Goal: Task Accomplishment & Management: Manage account settings

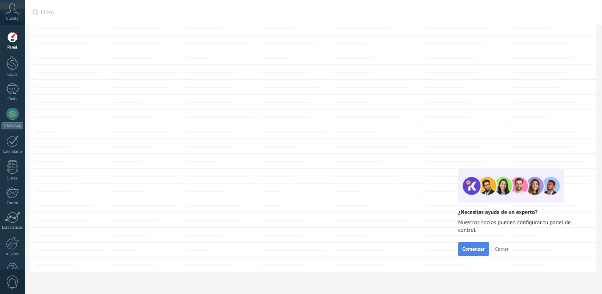
click at [467, 250] on span "Comenzar" at bounding box center [473, 248] width 22 height 5
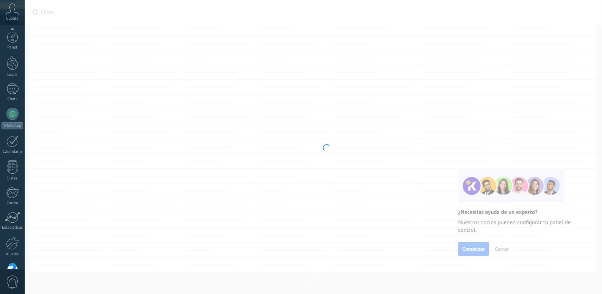
scroll to position [21, 0]
drag, startPoint x: 596, startPoint y: 222, endPoint x: 459, endPoint y: 277, distance: 147.2
click at [459, 277] on body ".abccls-1,.abccls-2{fill-rule:evenodd}.abccls-2{fill:#fff} .abfcls-1{fill:none}…" at bounding box center [301, 147] width 602 height 294
drag, startPoint x: 597, startPoint y: 255, endPoint x: 599, endPoint y: 223, distance: 31.5
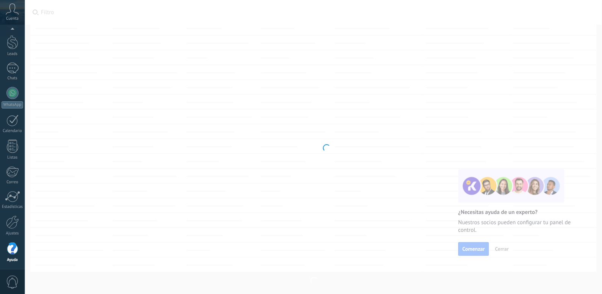
click at [599, 223] on body ".abccls-1,.abccls-2{fill-rule:evenodd}.abccls-2{fill:#fff} .abfcls-1{fill:none}…" at bounding box center [301, 147] width 602 height 294
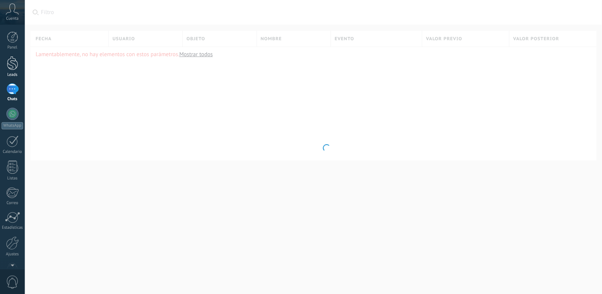
click at [17, 65] on div at bounding box center [12, 63] width 11 height 14
click at [11, 148] on link "Calendario" at bounding box center [12, 144] width 25 height 19
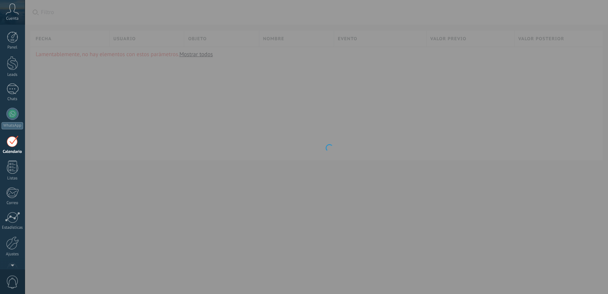
click at [351, 160] on div at bounding box center [329, 147] width 608 height 294
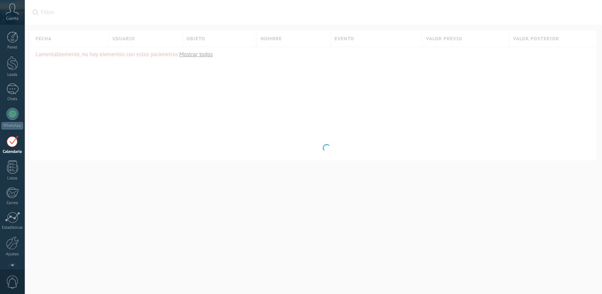
click at [9, 182] on div "Panel Leads Chats WhatsApp Clientes" at bounding box center [12, 160] width 25 height 259
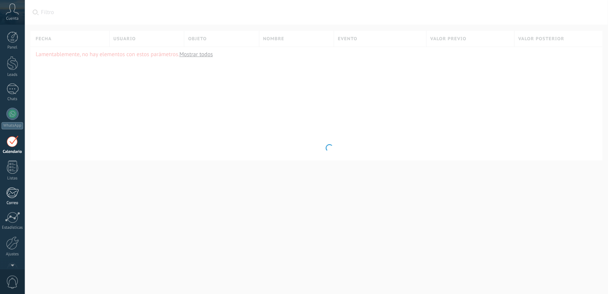
click at [9, 203] on div "Correo" at bounding box center [13, 202] width 22 height 5
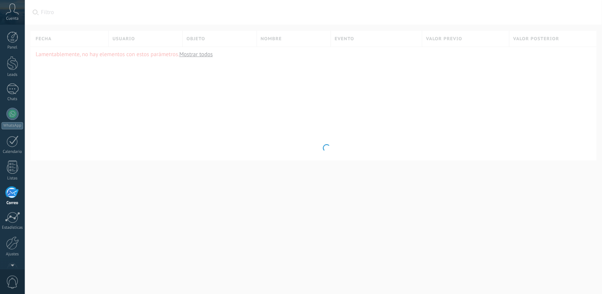
scroll to position [21, 0]
click at [23, 159] on div "Panel Leads Chats WhatsApp Clientes" at bounding box center [12, 140] width 25 height 259
click at [13, 149] on div at bounding box center [12, 145] width 11 height 13
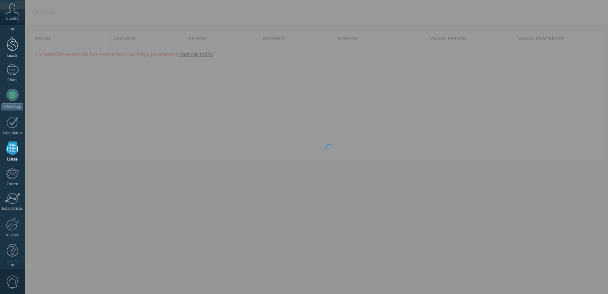
click at [13, 39] on div at bounding box center [12, 44] width 11 height 14
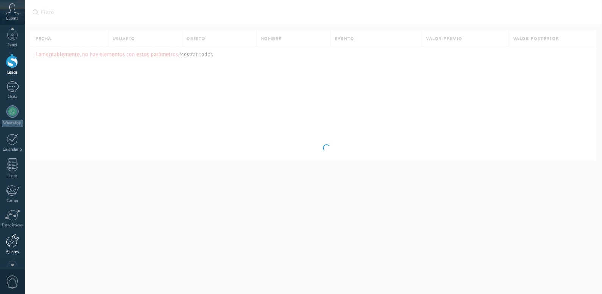
click at [10, 239] on div at bounding box center [12, 240] width 13 height 13
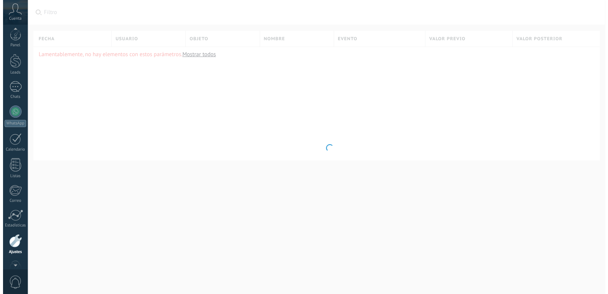
scroll to position [21, 0]
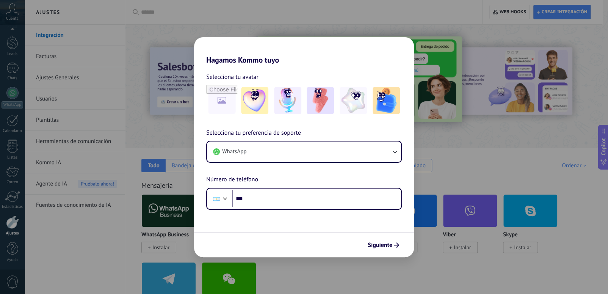
click at [62, 185] on div "Hagamos Kommo tuyo Selecciona tu avatar Selecciona tu preferencia de soporte Wh…" at bounding box center [304, 147] width 608 height 294
click at [272, 26] on div "Hagamos Kommo tuyo Selecciona tu avatar Selecciona tu preferencia de soporte Wh…" at bounding box center [304, 147] width 608 height 294
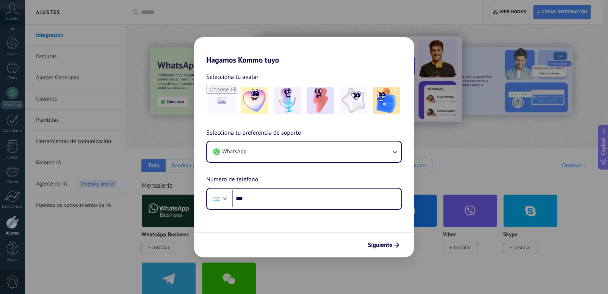
click at [191, 157] on div "Hagamos Kommo tuyo Selecciona tu avatar Selecciona tu preferencia de soporte Wh…" at bounding box center [304, 147] width 608 height 294
click at [14, 242] on div "Hagamos Kommo tuyo Selecciona tu avatar Selecciona tu preferencia de soporte Wh…" at bounding box center [304, 147] width 608 height 294
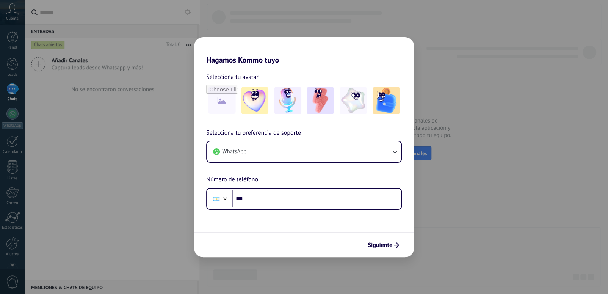
click at [9, 154] on div "Hagamos Kommo tuyo Selecciona tu avatar Selecciona tu preferencia de soporte Wh…" at bounding box center [304, 147] width 608 height 294
click at [23, 179] on div "Hagamos Kommo tuyo Selecciona tu avatar Selecciona tu preferencia de soporte Wh…" at bounding box center [304, 147] width 608 height 294
click at [382, 107] on img at bounding box center [385, 100] width 27 height 27
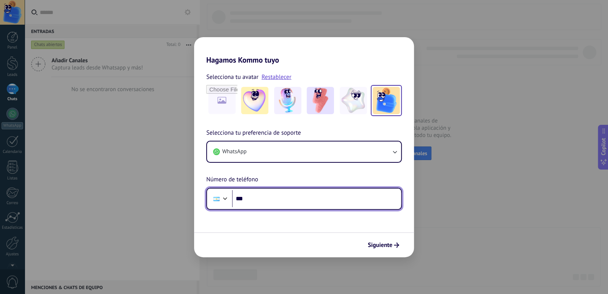
click at [273, 197] on input "***" at bounding box center [316, 198] width 169 height 17
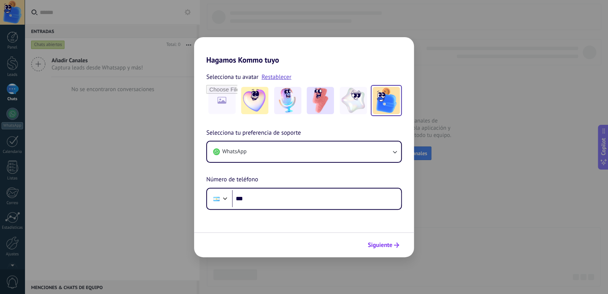
click at [389, 244] on span "Siguiente" at bounding box center [379, 244] width 25 height 5
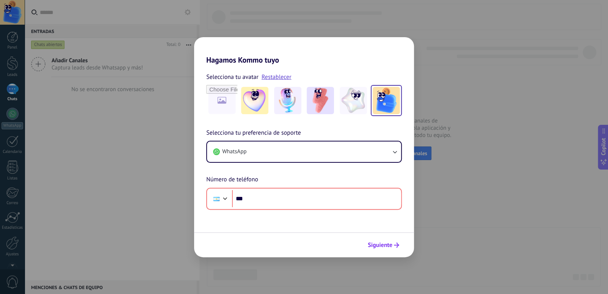
click at [389, 244] on span "Siguiente" at bounding box center [379, 244] width 25 height 5
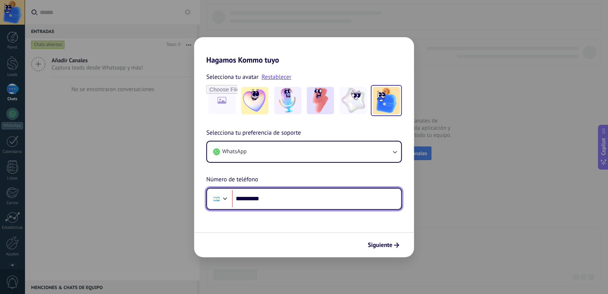
click at [278, 194] on input "**********" at bounding box center [316, 198] width 169 height 17
type input "**********"
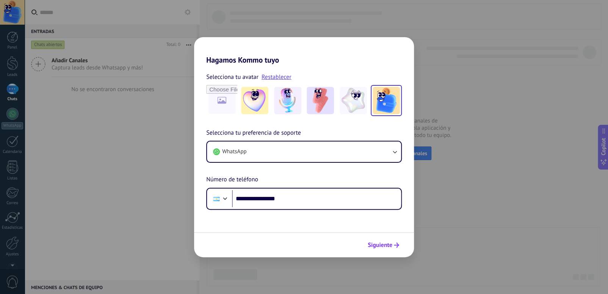
click at [395, 250] on button "Siguiente" at bounding box center [383, 244] width 38 height 13
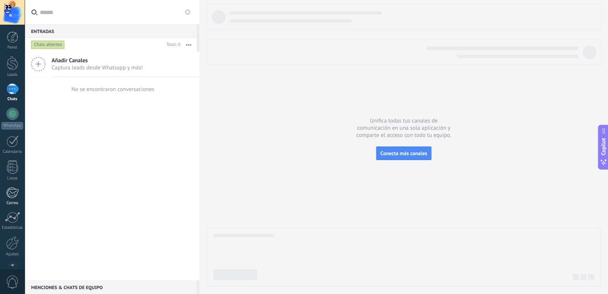
click at [15, 188] on div at bounding box center [12, 192] width 13 height 11
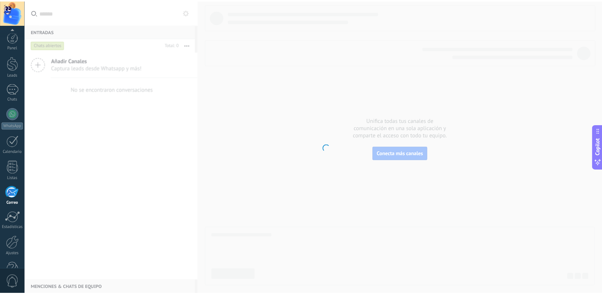
scroll to position [21, 0]
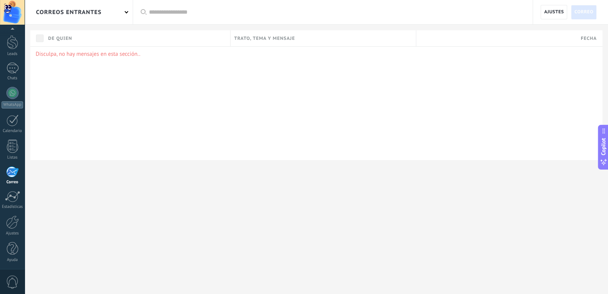
click at [555, 24] on div "Ajustes Correo" at bounding box center [570, 12] width 75 height 24
click at [552, 6] on span "Ajustes" at bounding box center [554, 12] width 20 height 14
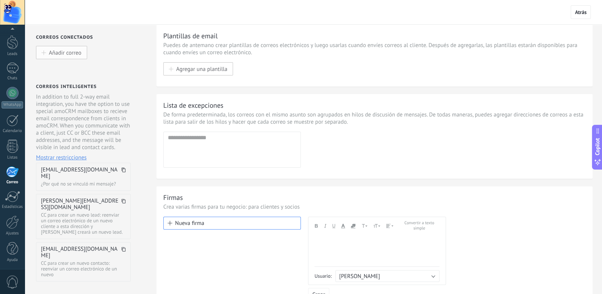
click at [67, 50] on span "Añadir correo" at bounding box center [65, 52] width 33 height 6
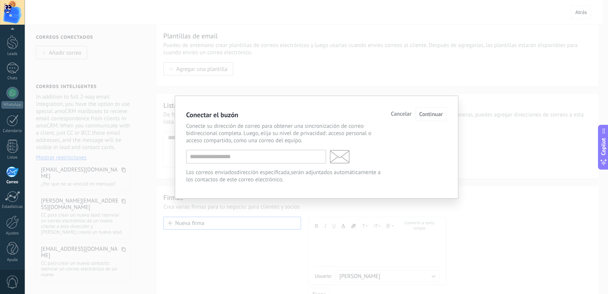
click at [229, 166] on div "Conecte su dirección de correo para obtener una sincronización de correo bidire…" at bounding box center [316, 152] width 260 height 61
click at [235, 170] on div "Los correos enviados dirección especificada, serán adjuntados automáticamente a…" at bounding box center [286, 176] width 200 height 14
click at [241, 160] on input "text" at bounding box center [256, 157] width 140 height 14
type input "**********"
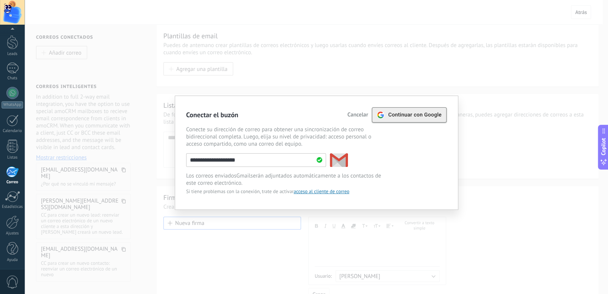
click at [400, 120] on div "Continuar con Google" at bounding box center [409, 115] width 65 height 14
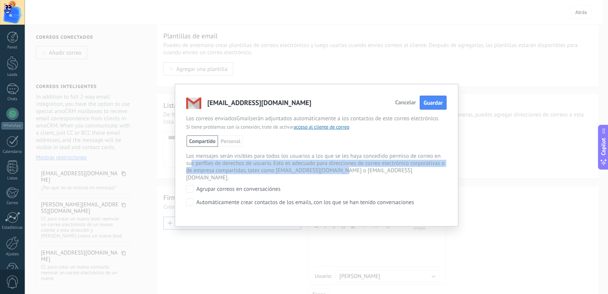
drag, startPoint x: 191, startPoint y: 164, endPoint x: 342, endPoint y: 169, distance: 151.2
click at [342, 169] on div "Los mensajes serán visibles para todos los usuarios a los que se les haya conce…" at bounding box center [316, 166] width 260 height 29
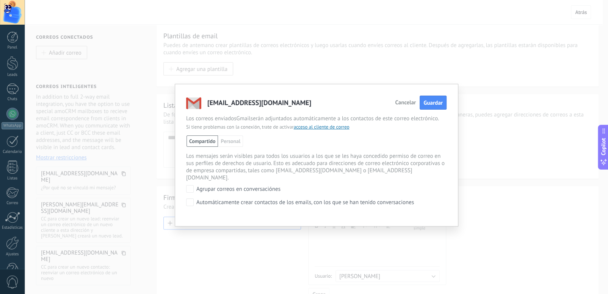
click at [403, 159] on div "Los mensajes serán visibles para todos los usuarios a los que se les haya conce…" at bounding box center [316, 166] width 260 height 29
drag, startPoint x: 403, startPoint y: 159, endPoint x: 301, endPoint y: 150, distance: 102.3
click at [301, 150] on div "Compartido Personal nacho Compartido con el administrador Los mensajes serán vi…" at bounding box center [316, 158] width 260 height 46
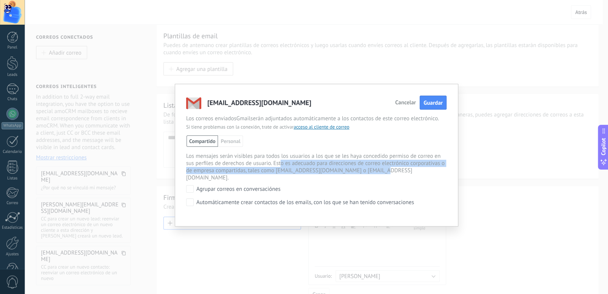
drag, startPoint x: 279, startPoint y: 163, endPoint x: 408, endPoint y: 172, distance: 128.7
click at [408, 172] on div "Los mensajes serán visibles para todos los usuarios a los que se les haya conce…" at bounding box center [316, 166] width 260 height 29
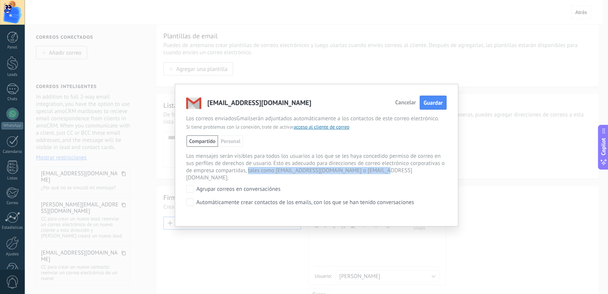
drag, startPoint x: 408, startPoint y: 172, endPoint x: 250, endPoint y: 170, distance: 157.6
click at [250, 170] on div "Los mensajes serán visibles para todos los usuarios a los que se les haya conce…" at bounding box center [316, 166] width 260 height 29
click at [244, 171] on div "Los mensajes serán visibles para todos los usuarios a los que se les haya conce…" at bounding box center [316, 166] width 260 height 29
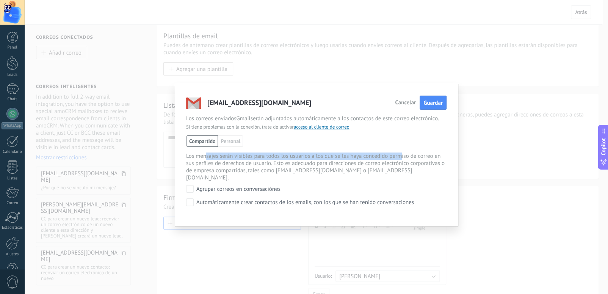
drag, startPoint x: 206, startPoint y: 158, endPoint x: 403, endPoint y: 159, distance: 197.0
click at [403, 159] on div "Los mensajes serán visibles para todos los usuarios a los que se les haya conce…" at bounding box center [316, 166] width 260 height 29
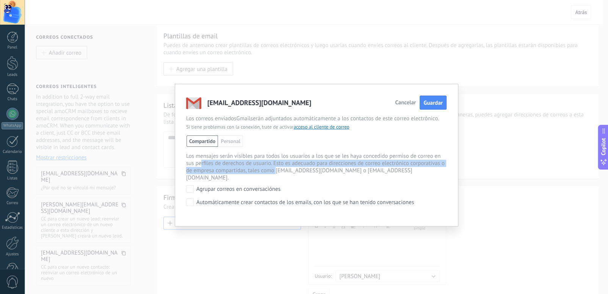
drag, startPoint x: 200, startPoint y: 162, endPoint x: 275, endPoint y: 169, distance: 75.7
click at [275, 169] on div "Los mensajes serán visibles para todos los usuarios a los que se les haya conce…" at bounding box center [316, 166] width 260 height 29
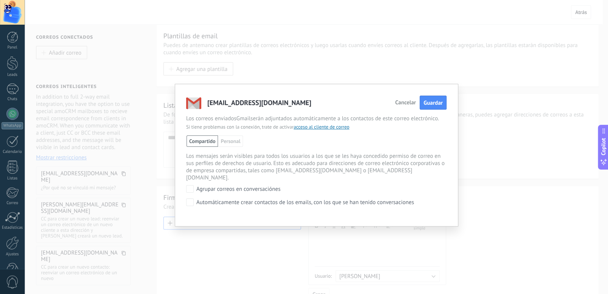
click at [189, 156] on div "Compartido Personal nacho Compartido con el administrador Los mensajes serán vi…" at bounding box center [316, 171] width 260 height 72
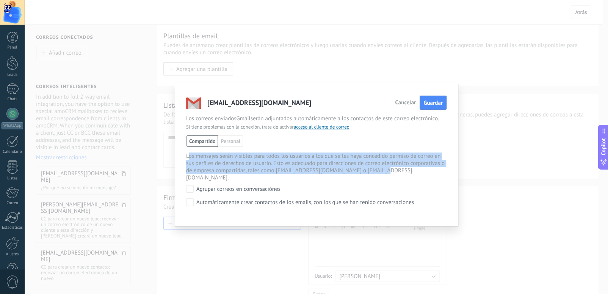
drag, startPoint x: 189, startPoint y: 156, endPoint x: 413, endPoint y: 169, distance: 223.9
click at [413, 169] on div "Los mensajes serán visibles para todos los usuarios a los que se les haya conce…" at bounding box center [316, 166] width 260 height 29
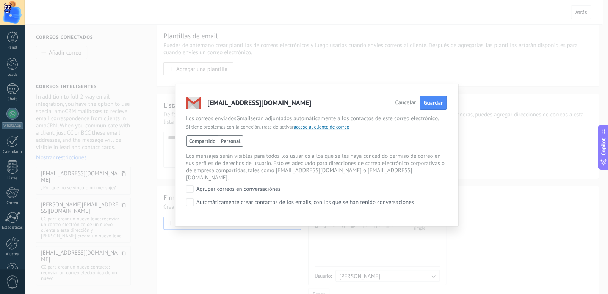
click at [234, 142] on span "Personal" at bounding box center [230, 140] width 25 height 11
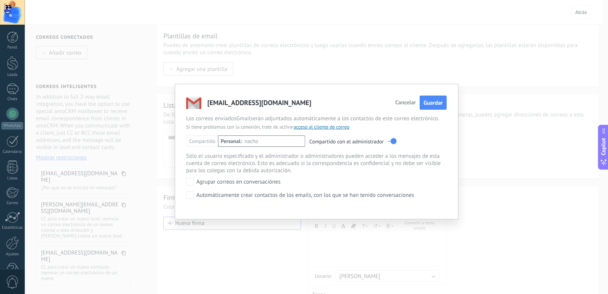
click at [252, 140] on span "nacho" at bounding box center [251, 141] width 14 height 11
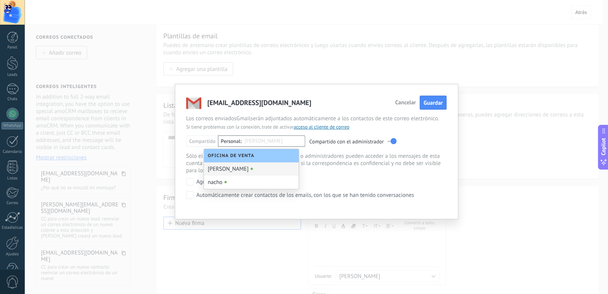
click at [262, 172] on div "[PERSON_NAME]" at bounding box center [251, 168] width 95 height 13
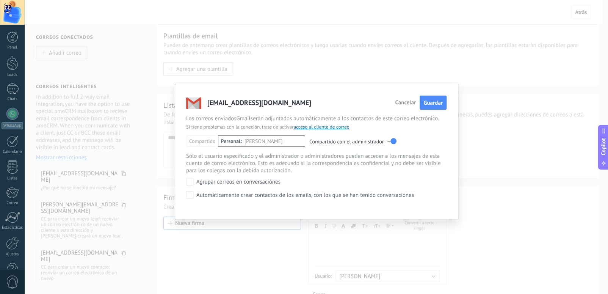
click at [287, 140] on div "[PERSON_NAME]" at bounding box center [273, 143] width 58 height 15
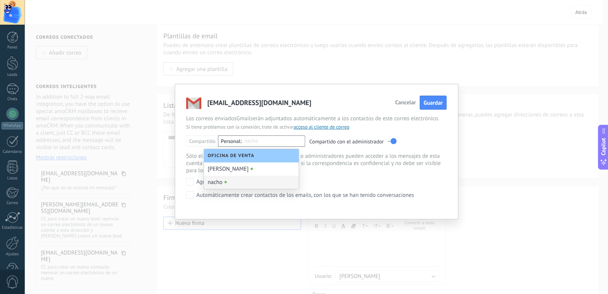
click at [242, 181] on div "nacho" at bounding box center [251, 181] width 95 height 13
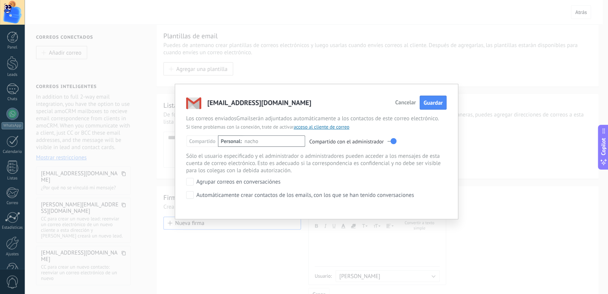
click at [281, 140] on div "nacho" at bounding box center [273, 143] width 58 height 15
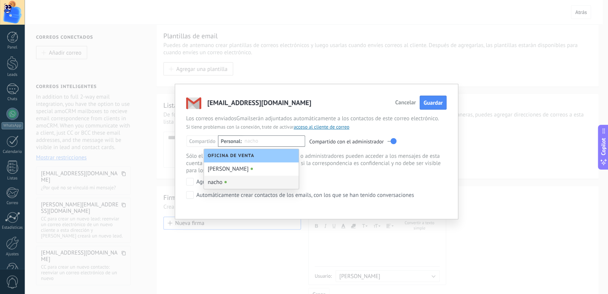
click at [227, 177] on div "nacho" at bounding box center [251, 181] width 95 height 13
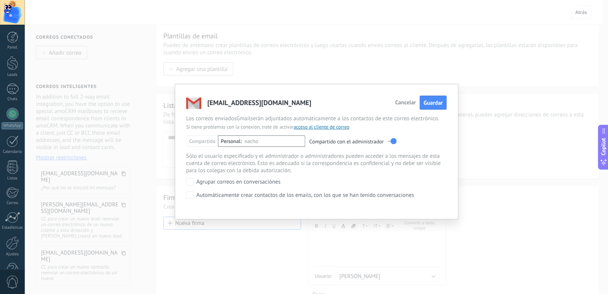
click at [395, 139] on label at bounding box center [391, 141] width 9 height 8
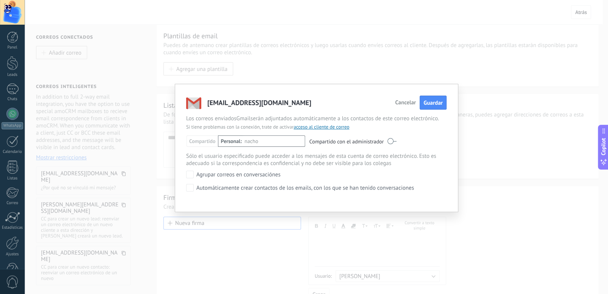
click at [388, 142] on label at bounding box center [391, 141] width 9 height 8
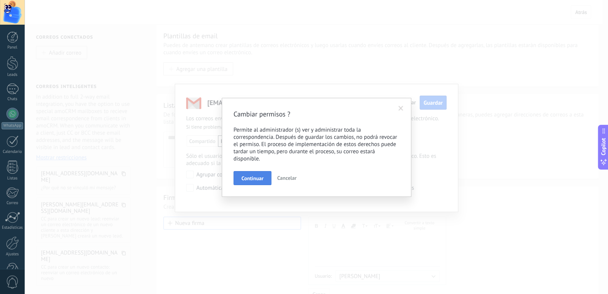
click at [256, 181] on button "Continuar" at bounding box center [252, 178] width 38 height 14
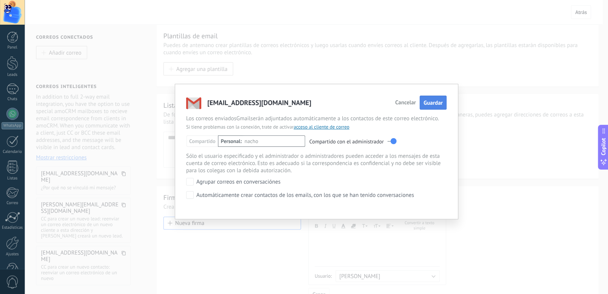
click at [431, 108] on button "Guardar" at bounding box center [432, 102] width 27 height 14
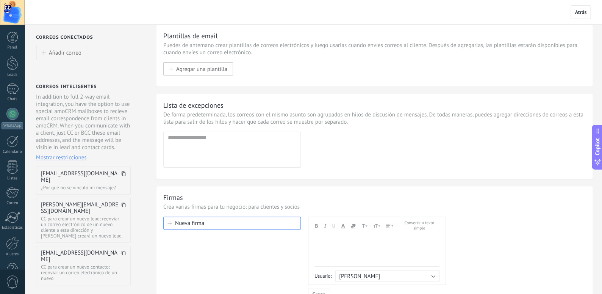
click at [59, 158] on span "Mostrar restricciones" at bounding box center [61, 157] width 51 height 7
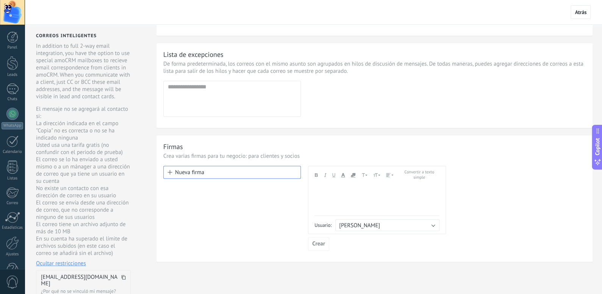
scroll to position [45, 0]
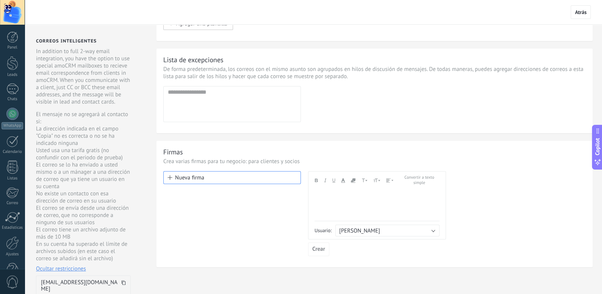
drag, startPoint x: 41, startPoint y: 116, endPoint x: 52, endPoint y: 134, distance: 21.1
click at [52, 134] on div "El mensaje no se agregará al contacto si: La dirección indicada en el campo "Co…" at bounding box center [83, 191] width 95 height 161
drag, startPoint x: 39, startPoint y: 133, endPoint x: 94, endPoint y: 136, distance: 55.8
click at [94, 136] on li "La dirección indicada en el campo "Copia" no es correcta o no se ha indicado ni…" at bounding box center [83, 136] width 95 height 22
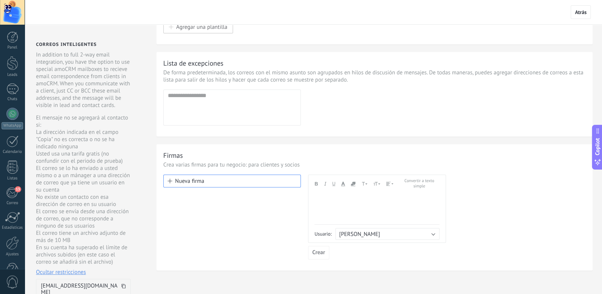
scroll to position [42, 0]
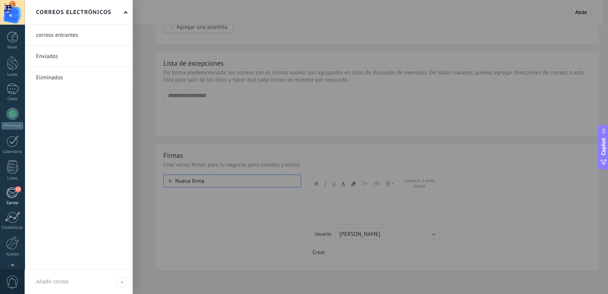
click at [11, 191] on div "13" at bounding box center [12, 192] width 13 height 11
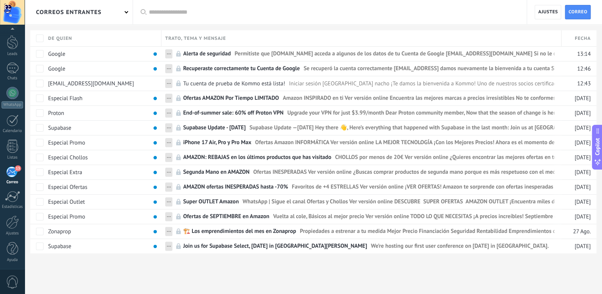
click at [120, 8] on div "correos entrantes" at bounding box center [79, 12] width 108 height 24
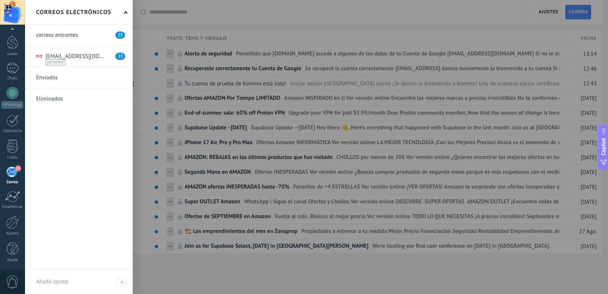
click at [373, 6] on div at bounding box center [329, 147] width 608 height 294
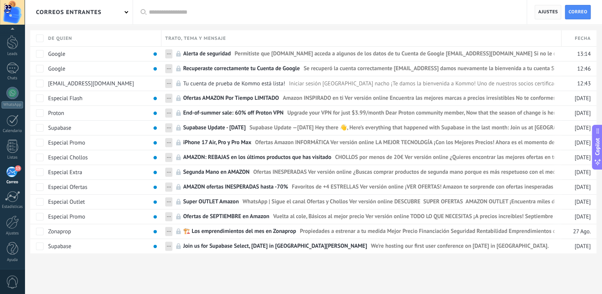
click at [549, 13] on span "Ajustes" at bounding box center [548, 12] width 20 height 14
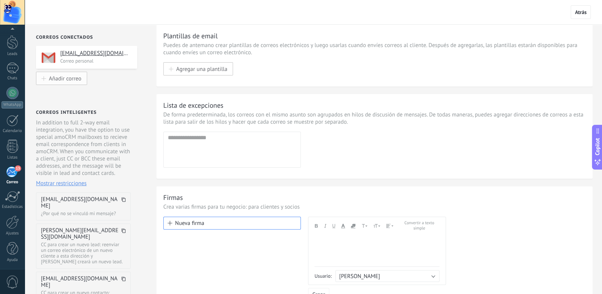
click at [64, 77] on span "Añadir correo" at bounding box center [65, 78] width 33 height 6
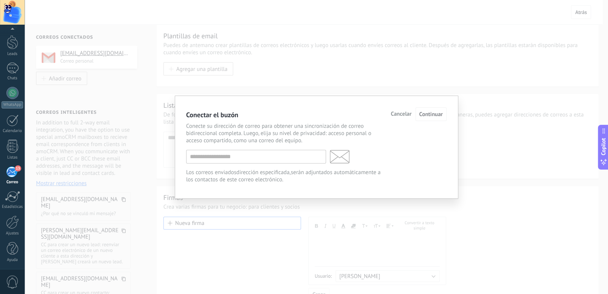
click at [399, 113] on span "Cancelar" at bounding box center [401, 113] width 21 height 5
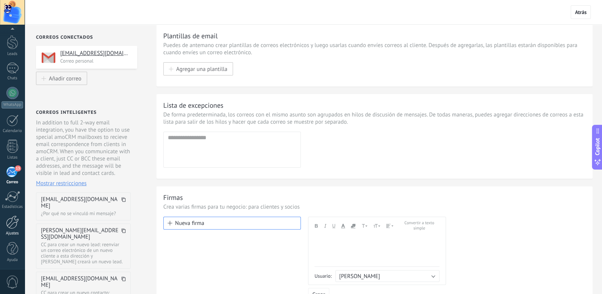
click at [14, 226] on div at bounding box center [12, 221] width 13 height 13
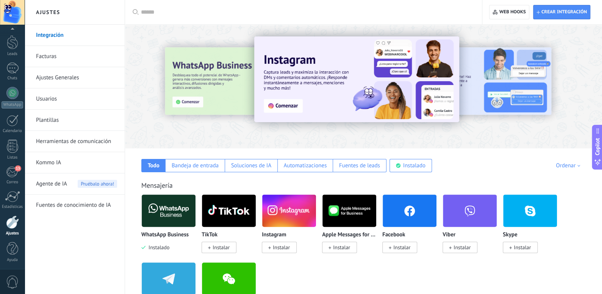
click at [53, 105] on link "Usuarios" at bounding box center [76, 98] width 81 height 21
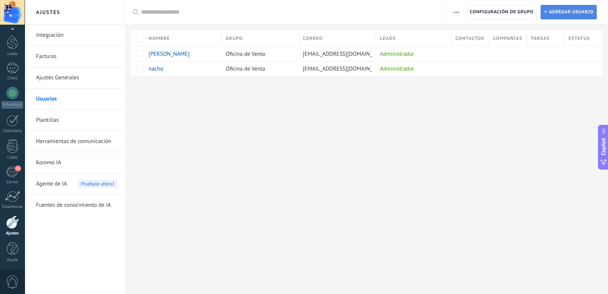
click at [565, 15] on span "Agregar usuario" at bounding box center [571, 12] width 44 height 14
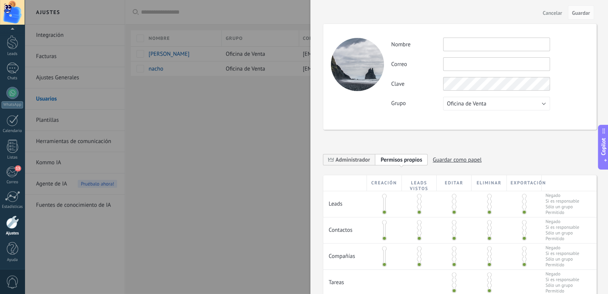
click at [463, 50] on input "text" at bounding box center [496, 45] width 107 height 14
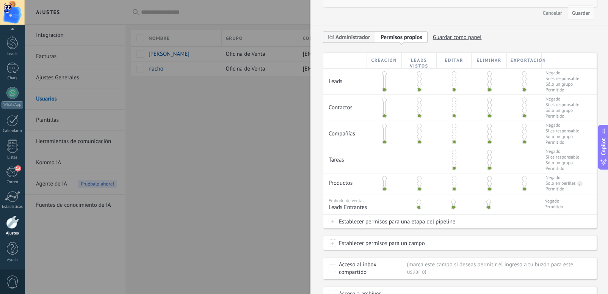
scroll to position [139, 0]
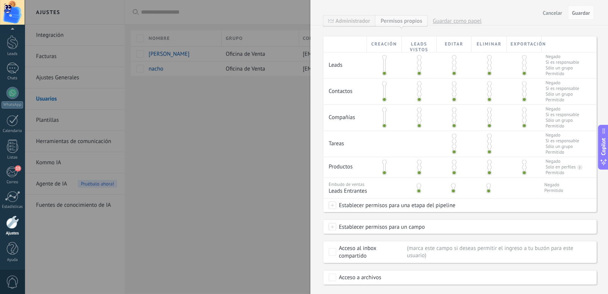
click at [522, 93] on span at bounding box center [524, 94] width 5 height 5
click at [522, 100] on span at bounding box center [524, 99] width 5 height 5
click at [419, 120] on span at bounding box center [419, 120] width 5 height 5
click at [420, 116] on span at bounding box center [419, 115] width 5 height 5
click at [418, 122] on span at bounding box center [419, 120] width 5 height 5
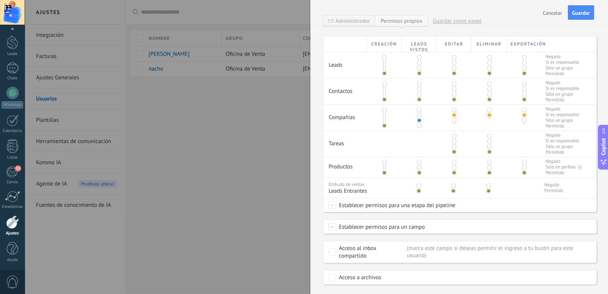
click at [418, 122] on span at bounding box center [419, 120] width 5 height 5
click at [418, 95] on span at bounding box center [419, 94] width 5 height 5
click at [418, 89] on span at bounding box center [419, 88] width 5 height 5
click at [417, 62] on span at bounding box center [419, 62] width 5 height 5
click at [417, 66] on span at bounding box center [419, 68] width 5 height 5
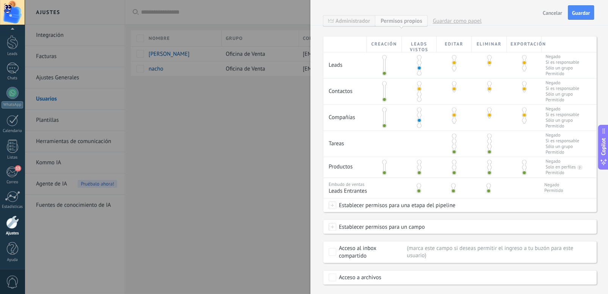
click at [418, 94] on span at bounding box center [419, 94] width 5 height 5
click at [333, 209] on span at bounding box center [332, 205] width 8 height 8
click at [543, 222] on div at bounding box center [316, 147] width 583 height 294
click at [335, 229] on span at bounding box center [332, 227] width 8 height 8
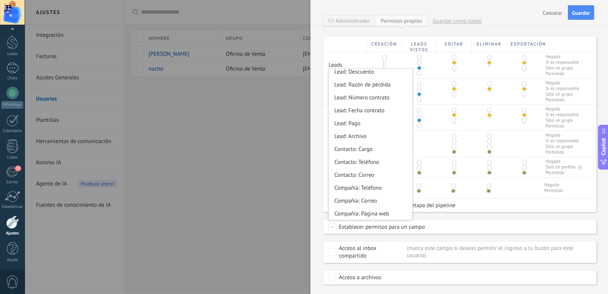
scroll to position [55, 0]
click at [442, 227] on div "Establecer permisos para un campo Lead: Número de seguimiento Lead: Dirección e…" at bounding box center [459, 227] width 273 height 14
click at [411, 256] on div "Marca este campo si deseas permitir el ingreso a tu buzón para este usuario" at bounding box center [499, 251] width 184 height 14
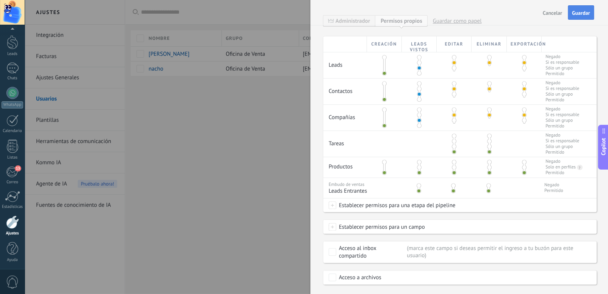
click at [576, 13] on span "Guardar" at bounding box center [581, 12] width 18 height 5
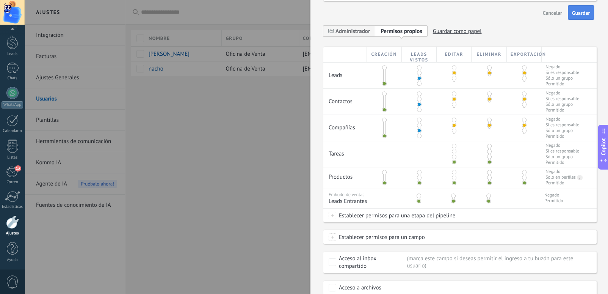
scroll to position [0, 0]
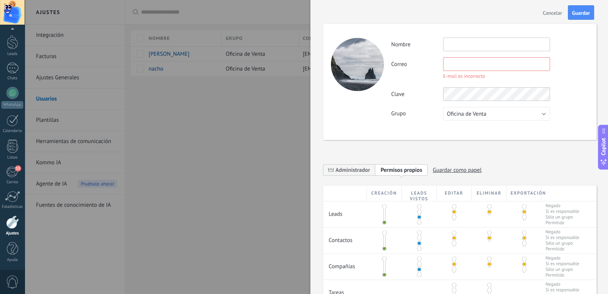
click at [454, 66] on input "text" at bounding box center [496, 64] width 107 height 14
type input "**********"
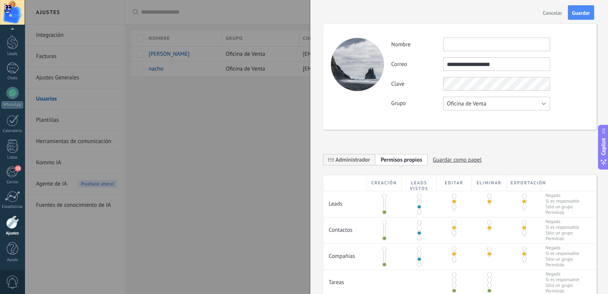
click at [478, 104] on span "Oficina de Venta" at bounding box center [466, 103] width 39 height 7
click at [475, 118] on span "Usuarios libres" at bounding box center [492, 116] width 109 height 7
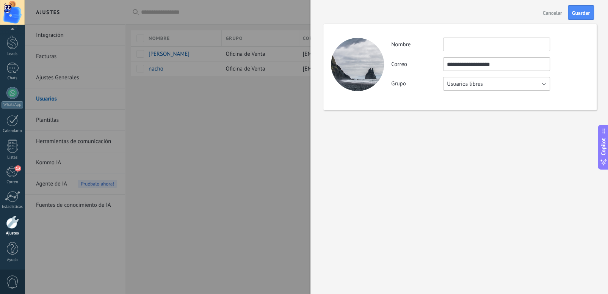
click at [487, 83] on button "Usuarios libres" at bounding box center [496, 84] width 107 height 14
click at [484, 77] on div "Oficina de Venta Usuarios libres Usuarios libres" at bounding box center [496, 84] width 107 height 14
click at [484, 77] on button "Usuarios libres" at bounding box center [496, 84] width 107 height 14
click at [478, 86] on span "Oficina de Venta" at bounding box center [492, 83] width 109 height 7
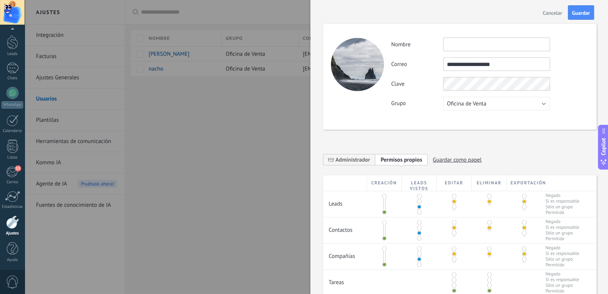
click at [467, 43] on input "text" at bounding box center [496, 45] width 107 height 14
type input "**********"
click at [582, 11] on span "Guardar" at bounding box center [581, 12] width 18 height 5
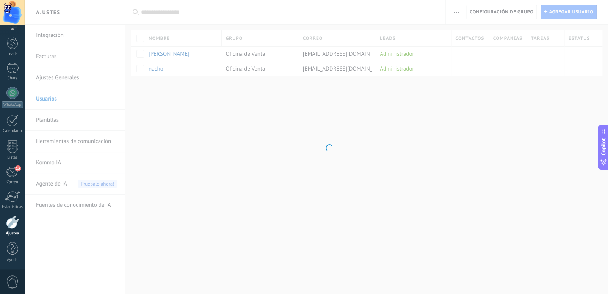
click at [377, 131] on body ".abccls-1,.abccls-2{fill-rule:evenodd}.abccls-2{fill:#fff} .abfcls-1{fill:none}…" at bounding box center [304, 147] width 608 height 294
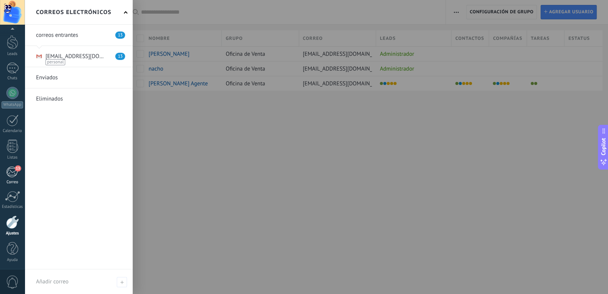
click at [13, 167] on div "13" at bounding box center [12, 171] width 13 height 11
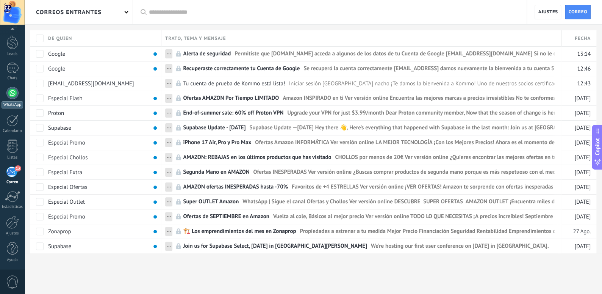
click at [13, 97] on div at bounding box center [12, 93] width 12 height 12
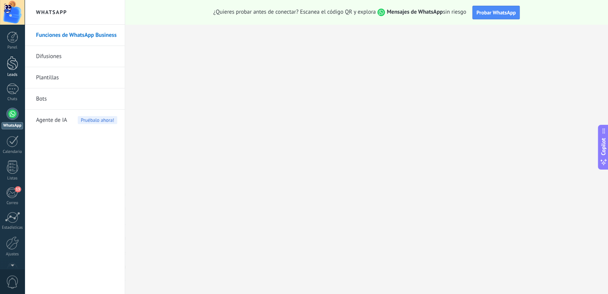
click at [11, 58] on div at bounding box center [12, 63] width 11 height 14
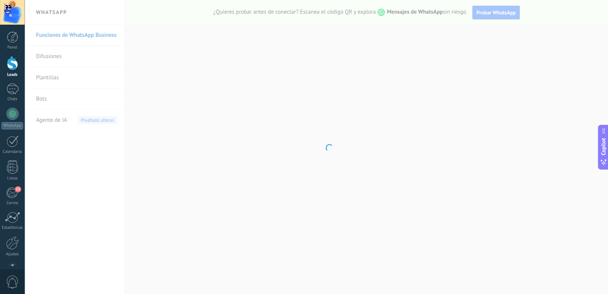
click at [11, 58] on div at bounding box center [12, 63] width 11 height 14
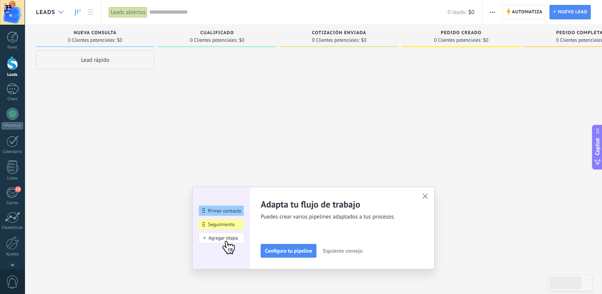
click at [66, 15] on div at bounding box center [61, 12] width 13 height 15
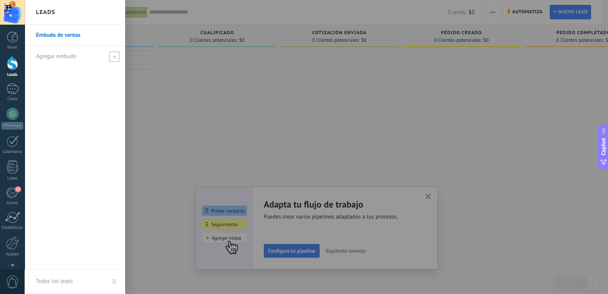
click at [113, 55] on icon at bounding box center [114, 56] width 3 height 3
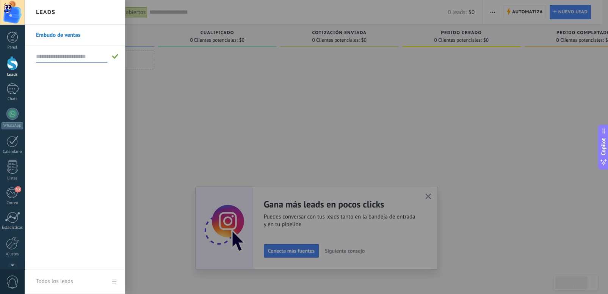
click at [184, 78] on div at bounding box center [329, 147] width 608 height 294
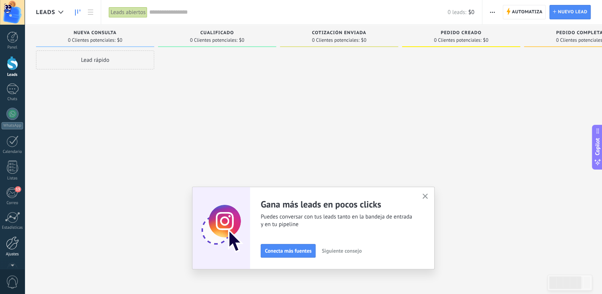
click at [13, 241] on div at bounding box center [12, 242] width 13 height 13
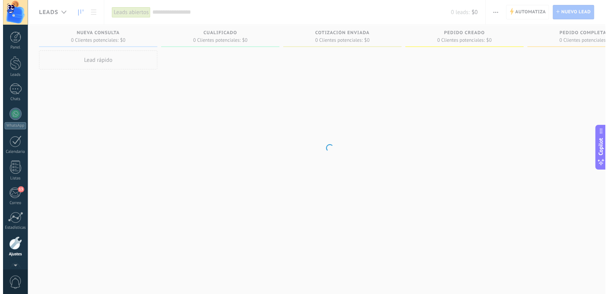
scroll to position [21, 0]
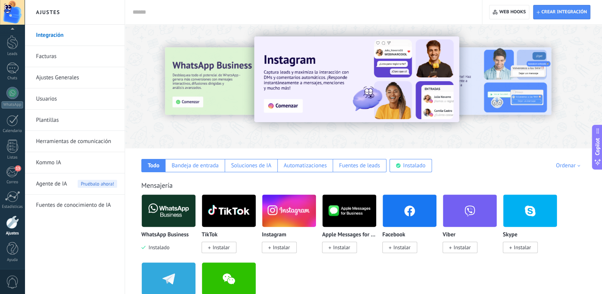
click at [48, 95] on link "Usuarios" at bounding box center [76, 98] width 81 height 21
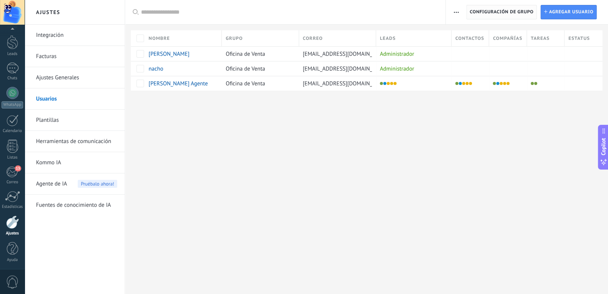
click at [509, 11] on span "Configuración de grupo" at bounding box center [501, 12] width 64 height 14
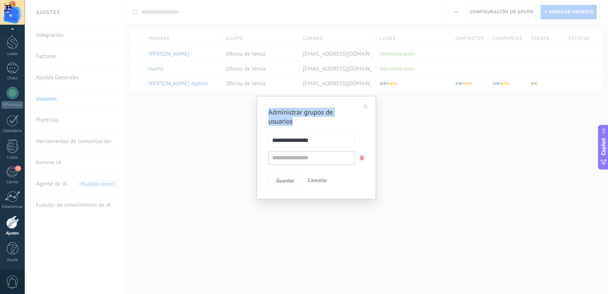
drag, startPoint x: 307, startPoint y: 123, endPoint x: 367, endPoint y: 107, distance: 61.9
click at [364, 108] on div "**********" at bounding box center [316, 148] width 96 height 80
click at [367, 107] on span at bounding box center [365, 106] width 5 height 5
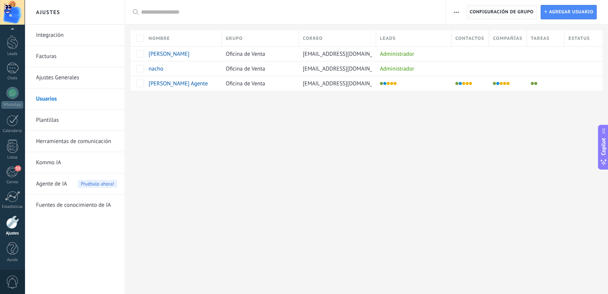
click at [497, 14] on span "Configuración de grupo" at bounding box center [501, 12] width 64 height 14
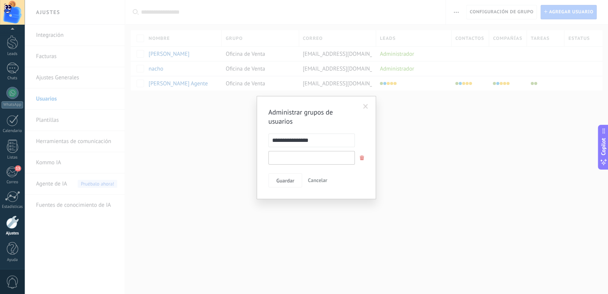
click at [311, 161] on input "text" at bounding box center [311, 158] width 86 height 14
click at [320, 157] on form "**********" at bounding box center [316, 148] width 96 height 31
click at [320, 157] on input "text" at bounding box center [311, 158] width 86 height 14
click at [321, 156] on input "text" at bounding box center [311, 158] width 86 height 14
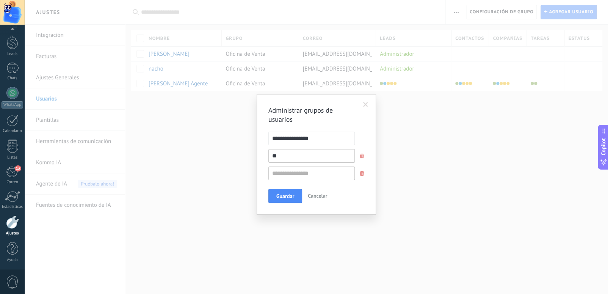
type input "*"
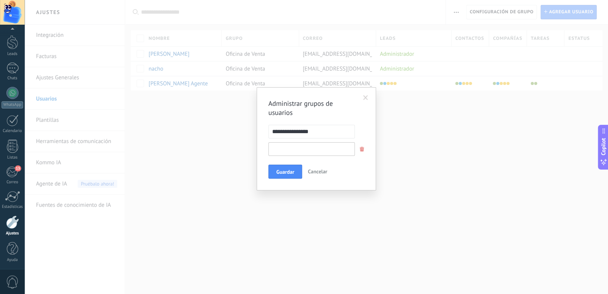
click at [299, 153] on input "text" at bounding box center [311, 149] width 86 height 14
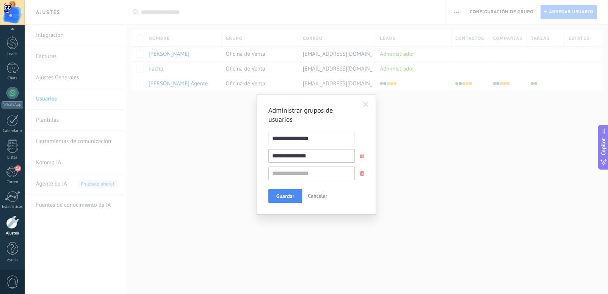
type input "**********"
click at [294, 172] on input "text" at bounding box center [311, 173] width 86 height 14
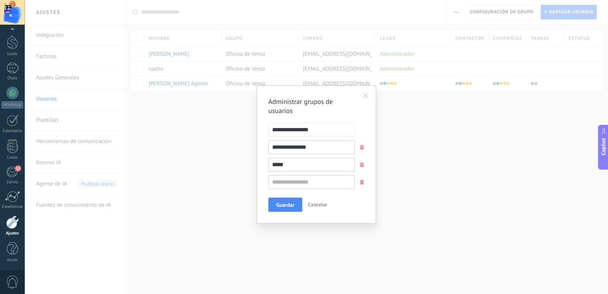
type input "*****"
click at [290, 175] on input "text" at bounding box center [311, 182] width 86 height 14
type input "*"
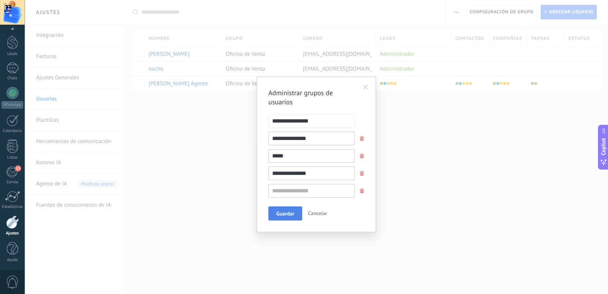
type input "**********"
click at [286, 213] on span "Guardar" at bounding box center [285, 213] width 18 height 5
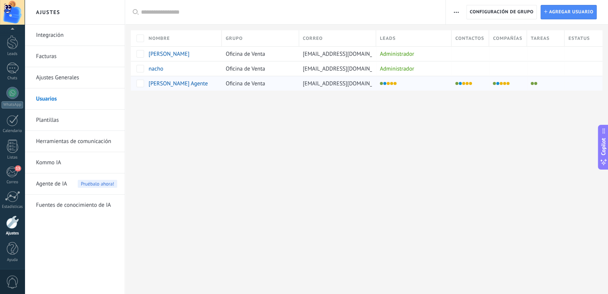
click at [238, 84] on span "Oficina de Venta" at bounding box center [244, 83] width 39 height 7
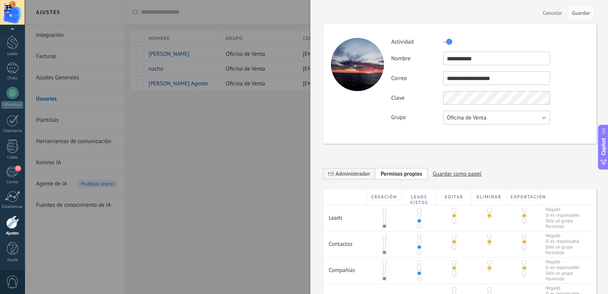
click at [478, 120] on span "Oficina de Venta" at bounding box center [466, 117] width 39 height 7
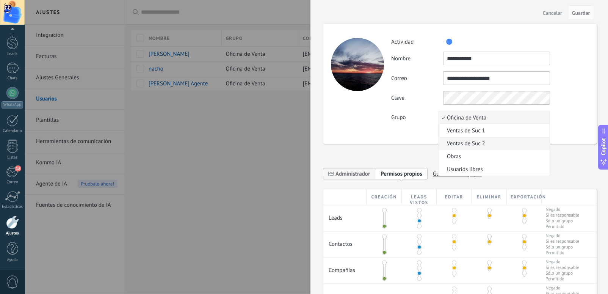
click at [483, 142] on span "Ventas de Suc 2" at bounding box center [492, 143] width 109 height 7
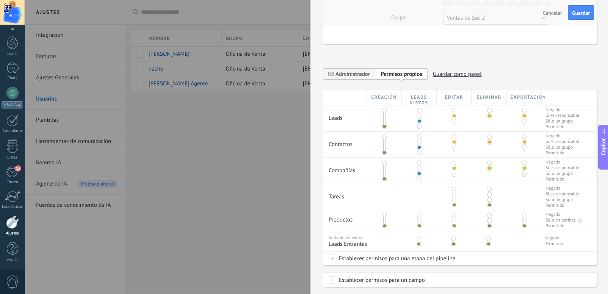
scroll to position [101, 0]
click at [452, 117] on span at bounding box center [454, 119] width 5 height 5
click at [490, 117] on div at bounding box center [488, 115] width 35 height 22
click at [487, 117] on span at bounding box center [489, 119] width 5 height 5
click at [522, 117] on span at bounding box center [524, 119] width 5 height 5
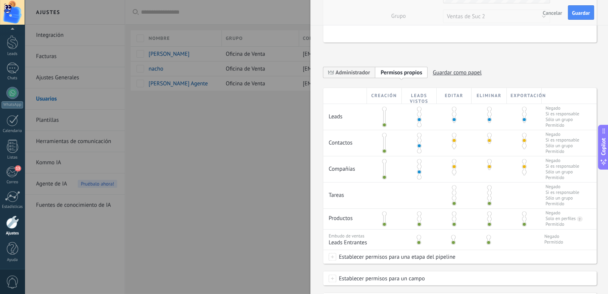
click at [453, 145] on span at bounding box center [454, 145] width 5 height 5
click at [487, 144] on span at bounding box center [489, 145] width 5 height 5
click at [523, 147] on span at bounding box center [524, 145] width 5 height 5
click at [452, 173] on span at bounding box center [454, 171] width 5 height 5
click at [491, 172] on div at bounding box center [488, 167] width 35 height 22
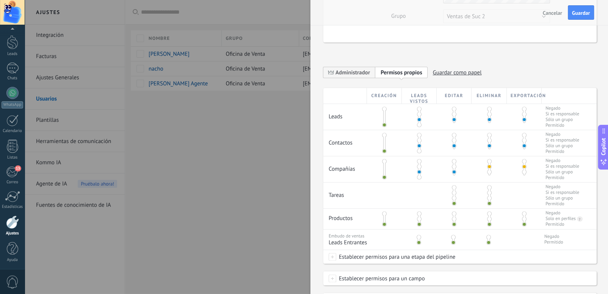
click at [487, 173] on span at bounding box center [489, 171] width 5 height 5
click at [523, 173] on span at bounding box center [524, 171] width 5 height 5
click at [453, 200] on span at bounding box center [454, 197] width 5 height 5
click at [578, 14] on span "Guardar" at bounding box center [581, 12] width 18 height 5
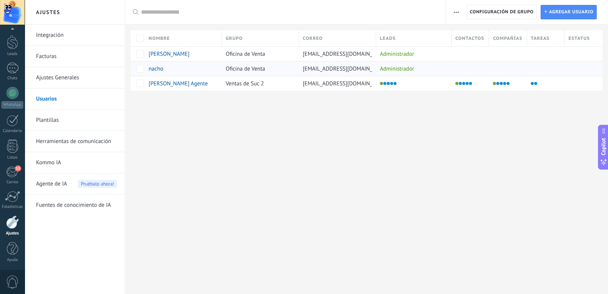
click at [157, 74] on div "nacho" at bounding box center [181, 68] width 73 height 14
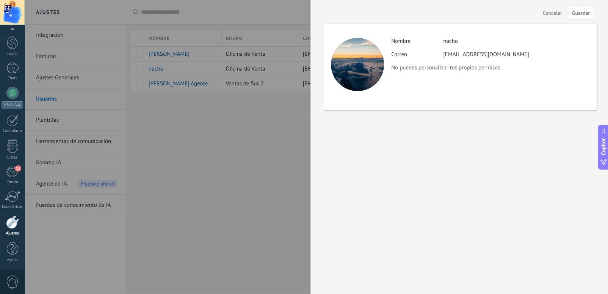
click at [158, 74] on div at bounding box center [304, 147] width 608 height 294
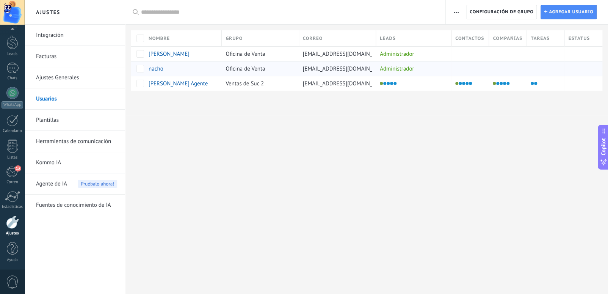
click at [180, 72] on div "nacho" at bounding box center [181, 68] width 73 height 14
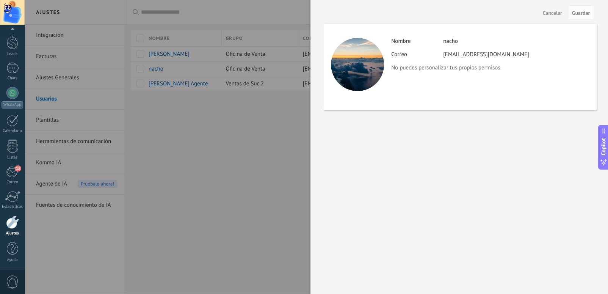
click at [550, 19] on div "Cancelar Guardar" at bounding box center [458, 12] width 297 height 25
click at [556, 13] on span "Cancelar" at bounding box center [551, 12] width 19 height 5
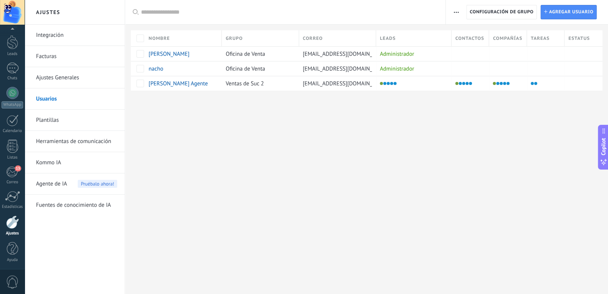
click at [64, 77] on link "Ajustes Generales" at bounding box center [76, 77] width 81 height 21
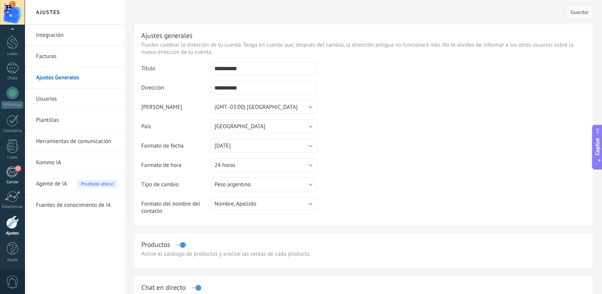
click at [9, 176] on div "13" at bounding box center [12, 171] width 13 height 11
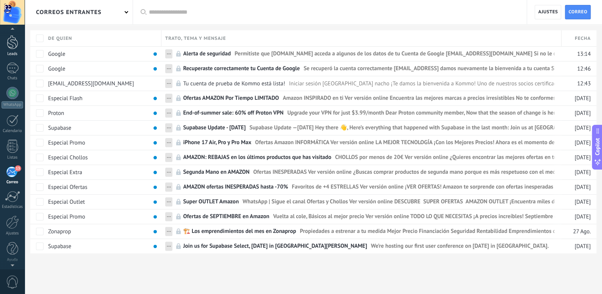
click at [17, 52] on div "Leads" at bounding box center [13, 54] width 22 height 5
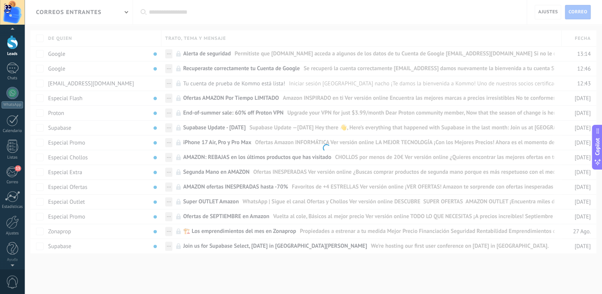
drag, startPoint x: 17, startPoint y: 52, endPoint x: 17, endPoint y: 48, distance: 4.5
click at [17, 48] on link "Leads" at bounding box center [12, 45] width 25 height 21
click at [17, 48] on div at bounding box center [12, 42] width 11 height 14
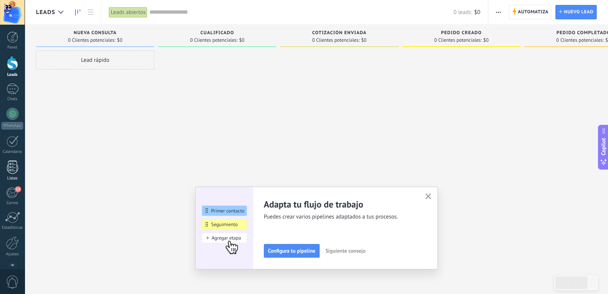
click at [13, 172] on div at bounding box center [12, 166] width 11 height 13
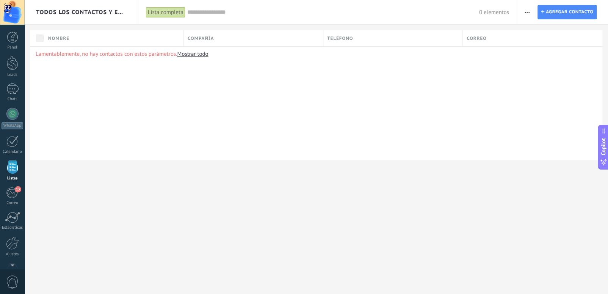
scroll to position [19, 0]
click at [108, 13] on span "Todos los contactos y empresas" at bounding box center [81, 12] width 91 height 7
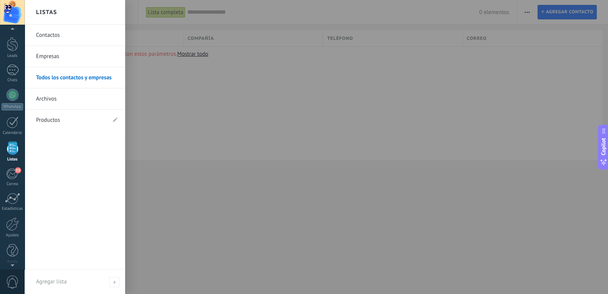
click at [60, 94] on link "Archivos" at bounding box center [76, 98] width 81 height 21
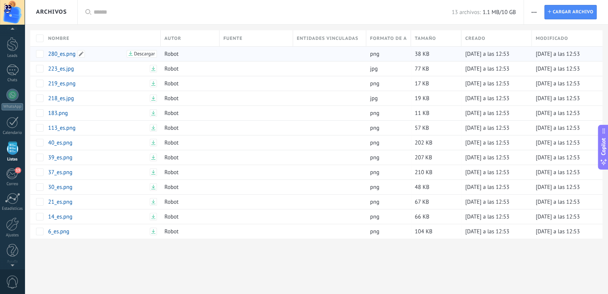
click at [61, 55] on link "280_es.png" at bounding box center [86, 53] width 77 height 7
click at [61, 55] on body ".abccls-1,.abccls-2{fill-rule:evenodd}.abccls-2{fill:#fff} .abfcls-1{fill:none}…" at bounding box center [304, 147] width 608 height 294
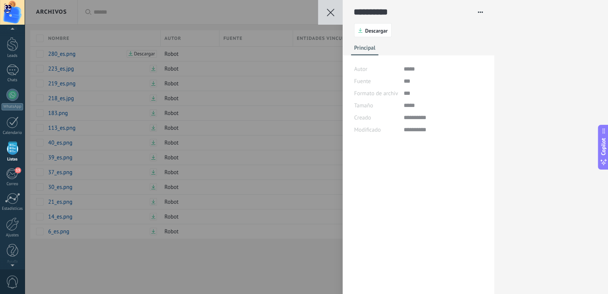
scroll to position [11, 0]
click at [335, 11] on button at bounding box center [330, 12] width 25 height 25
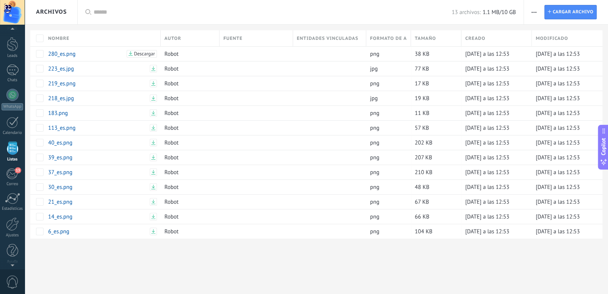
click at [60, 9] on div "Archivos" at bounding box center [51, 12] width 31 height 24
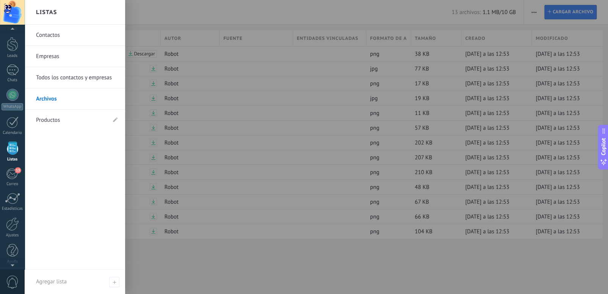
click at [59, 79] on link "Todos los contactos y empresas" at bounding box center [76, 77] width 81 height 21
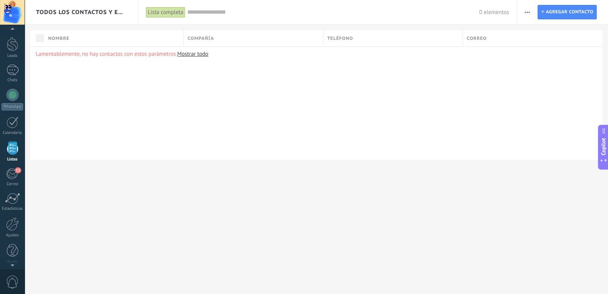
click at [60, 15] on span "Todos los contactos y empresas" at bounding box center [81, 12] width 91 height 7
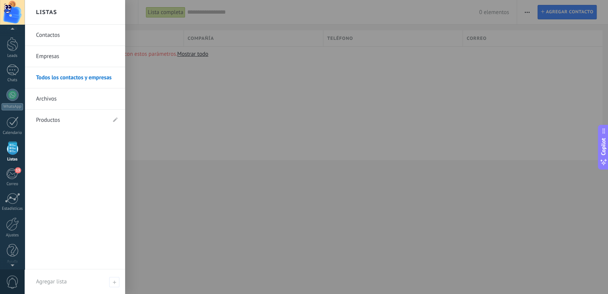
click at [55, 39] on link "Contactos" at bounding box center [76, 35] width 81 height 21
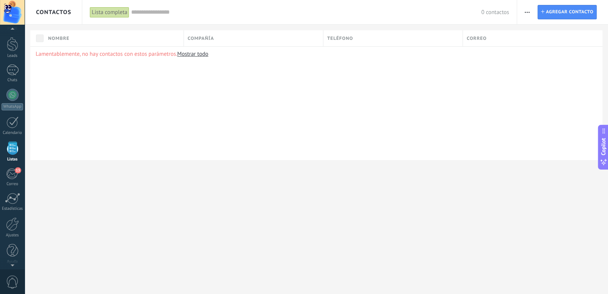
click at [56, 18] on div "Contactos" at bounding box center [53, 12] width 35 height 24
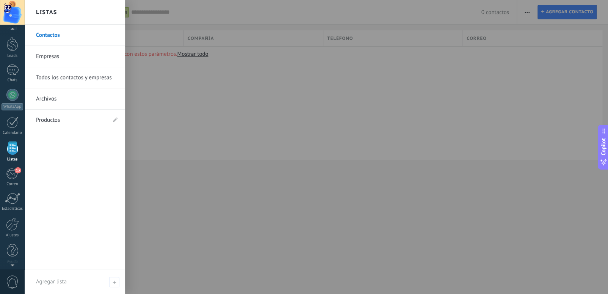
click at [74, 113] on link "Productos" at bounding box center [71, 119] width 70 height 21
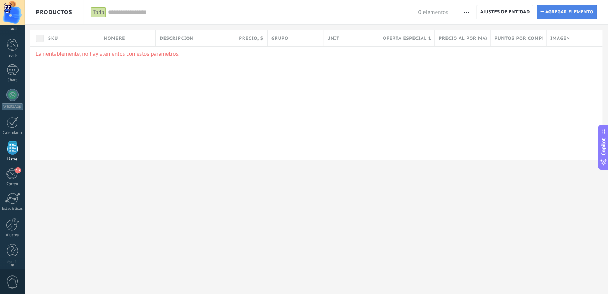
click at [556, 16] on span "Agregar elemento" at bounding box center [569, 12] width 48 height 14
type textarea "***"
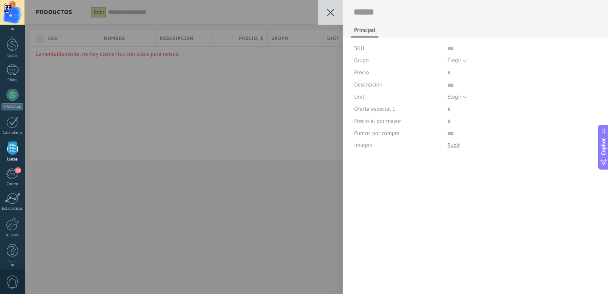
click at [329, 8] on button at bounding box center [330, 12] width 25 height 25
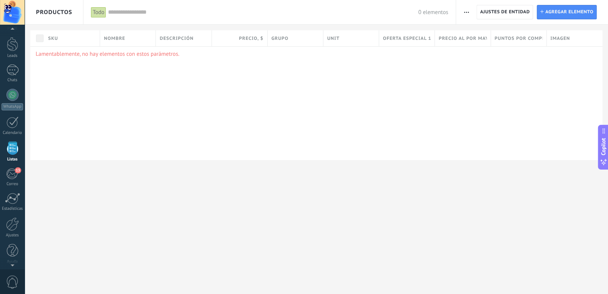
drag, startPoint x: 36, startPoint y: 30, endPoint x: 347, endPoint y: 122, distance: 324.0
click at [347, 122] on div "**********" at bounding box center [316, 92] width 583 height 184
click at [496, 10] on span "Ajustes de entidad" at bounding box center [505, 12] width 50 height 14
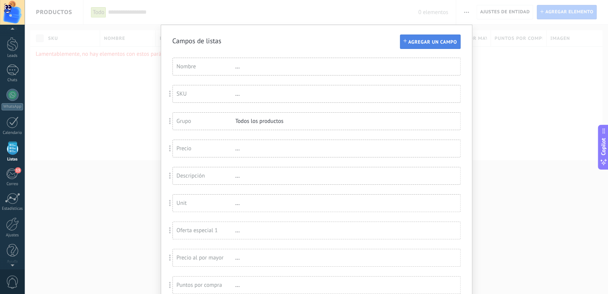
click at [444, 41] on span "Agregar un campo" at bounding box center [432, 41] width 49 height 5
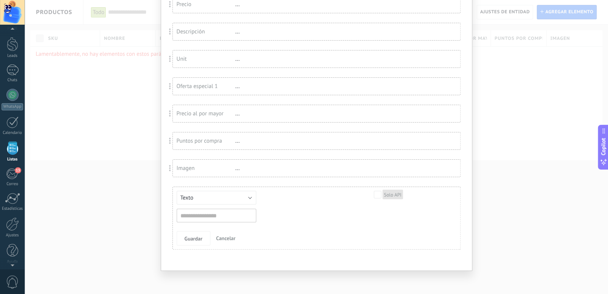
click at [442, 231] on div "Guardar Cancelar" at bounding box center [311, 238] width 269 height 14
click at [539, 156] on div "Campos de listas Agregar un campo Usted ha alcanzado la cantidad máxima de los …" at bounding box center [316, 147] width 583 height 294
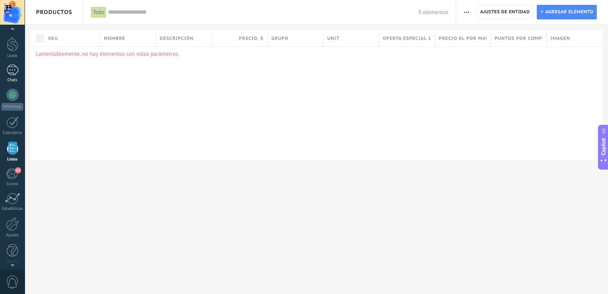
click at [14, 69] on div at bounding box center [12, 69] width 12 height 11
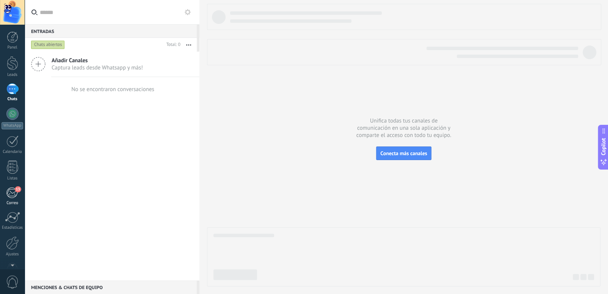
click at [17, 200] on div "Correo" at bounding box center [13, 202] width 22 height 5
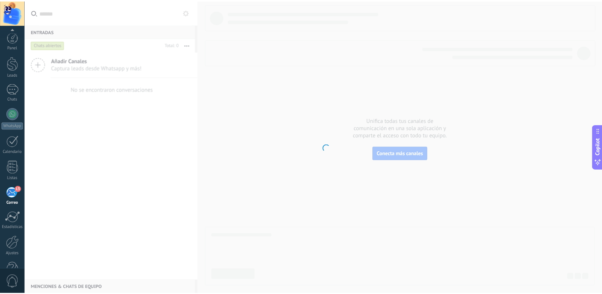
scroll to position [21, 0]
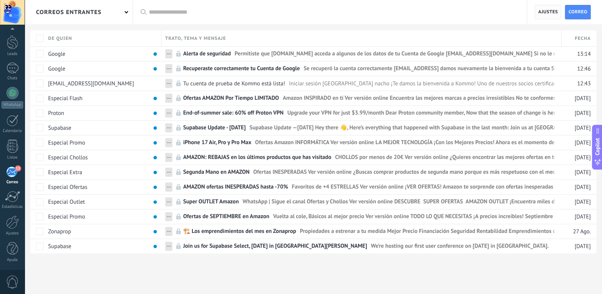
click at [549, 12] on span "Ajustes" at bounding box center [548, 12] width 20 height 14
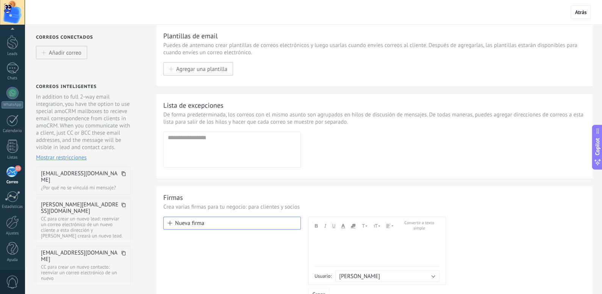
click at [164, 67] on button "Agregar una plantilla" at bounding box center [198, 68] width 70 height 13
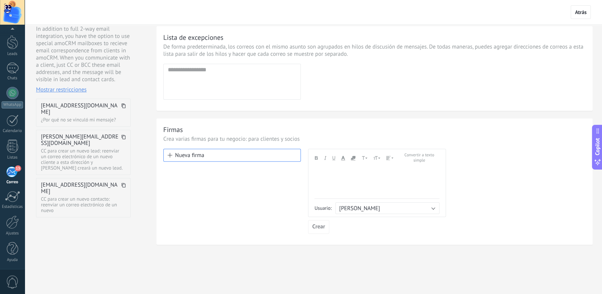
scroll to position [69, 0]
click at [20, 203] on link "Estadísticas" at bounding box center [12, 200] width 25 height 19
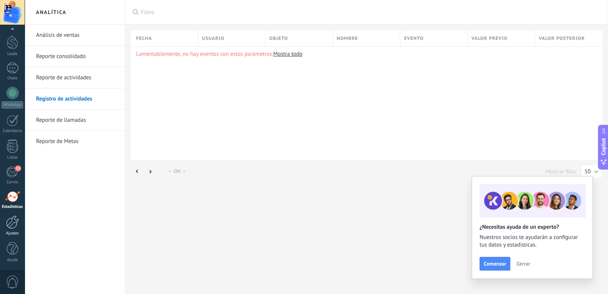
click at [23, 225] on link "Ajustes" at bounding box center [12, 225] width 25 height 20
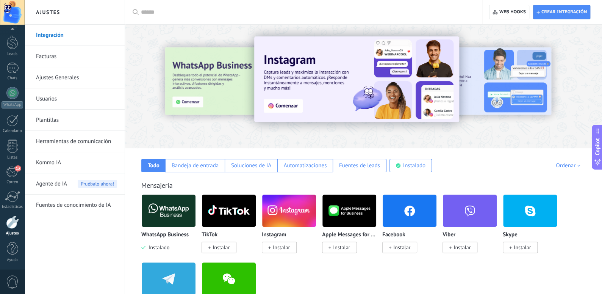
click at [63, 143] on link "Herramientas de comunicación" at bounding box center [76, 141] width 81 height 21
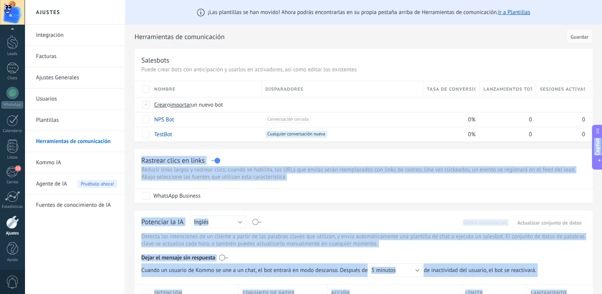
drag, startPoint x: 601, startPoint y: 99, endPoint x: 602, endPoint y: 107, distance: 8.3
click at [602, 107] on html ".abccls-1,.abccls-2{fill-rule:evenodd}.abccls-2{fill:#fff} .abfcls-1{fill:none}…" at bounding box center [301, 147] width 602 height 294
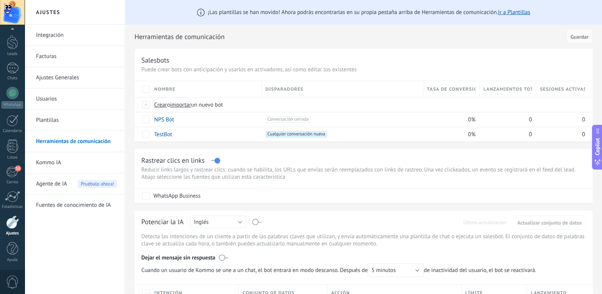
click at [513, 162] on div "Rastrear clics en links" at bounding box center [363, 160] width 444 height 9
click at [5, 70] on link "Chats" at bounding box center [12, 72] width 25 height 18
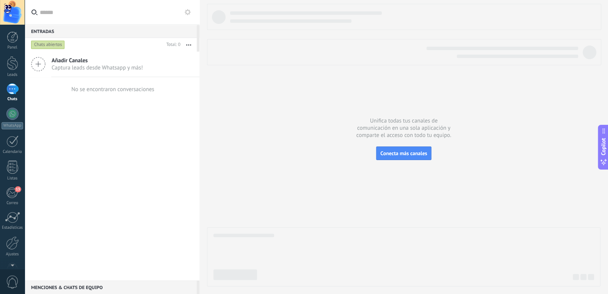
click at [38, 63] on use at bounding box center [38, 64] width 14 height 14
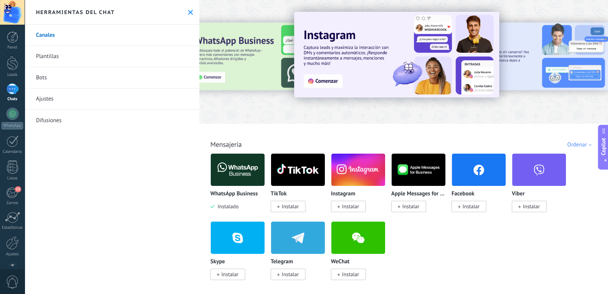
scroll to position [257, 0]
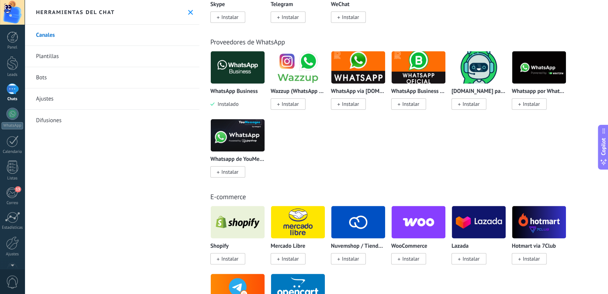
drag, startPoint x: 597, startPoint y: 113, endPoint x: 593, endPoint y: 69, distance: 44.9
click at [593, 69] on div "WhatsApp Business Instalado Wazzup (WhatsApp & Instagram) Instalar WhatsApp via…" at bounding box center [407, 119] width 394 height 136
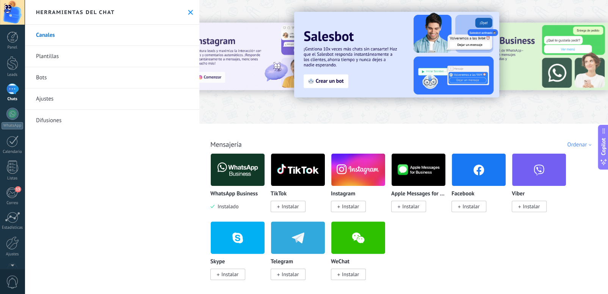
click at [218, 177] on img at bounding box center [238, 169] width 54 height 37
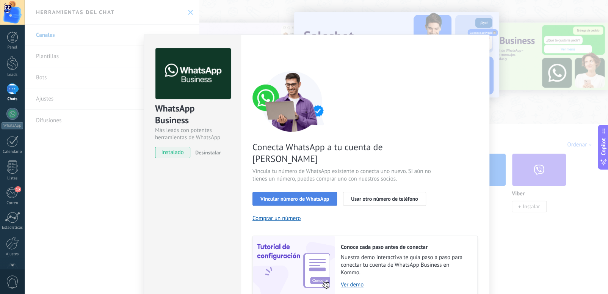
click at [277, 196] on span "Vincular número de WhatsApp" at bounding box center [294, 198] width 69 height 5
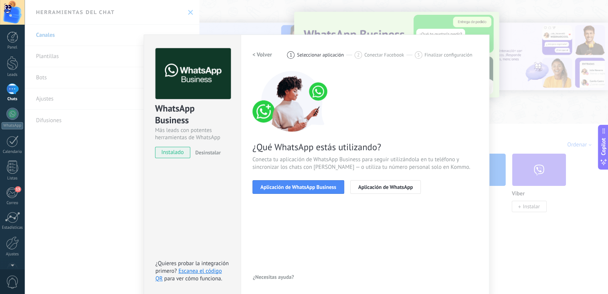
click at [331, 165] on span "Conecta tu aplicación de WhatsApp Business para seguir utilizándola en tu teléf…" at bounding box center [364, 163] width 225 height 15
click at [311, 170] on div "¿Qué WhatsApp estás utilizando? Conecta tu aplicación de WhatsApp Business para…" at bounding box center [364, 132] width 225 height 123
click at [352, 170] on span "Conecta tu aplicación de WhatsApp Business para seguir utilizándola en tu teléf…" at bounding box center [364, 163] width 225 height 15
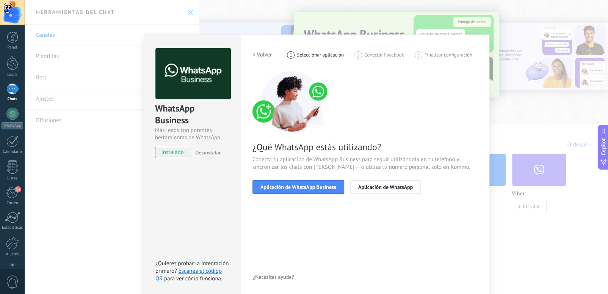
click at [352, 170] on span "Conecta tu aplicación de WhatsApp Business para seguir utilizándola en tu teléf…" at bounding box center [364, 163] width 225 height 15
click at [394, 171] on div "¿Qué WhatsApp estás utilizando? Conecta tu aplicación de WhatsApp Business para…" at bounding box center [364, 132] width 225 height 123
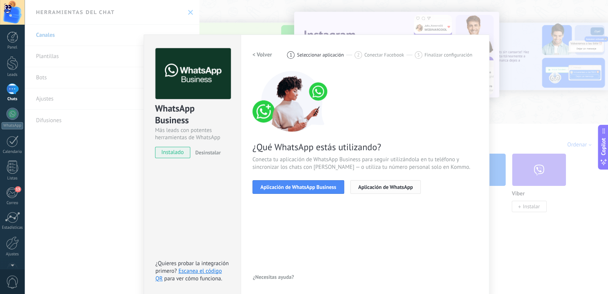
click at [391, 188] on span "Aplicación de WhatsApp" at bounding box center [385, 186] width 55 height 5
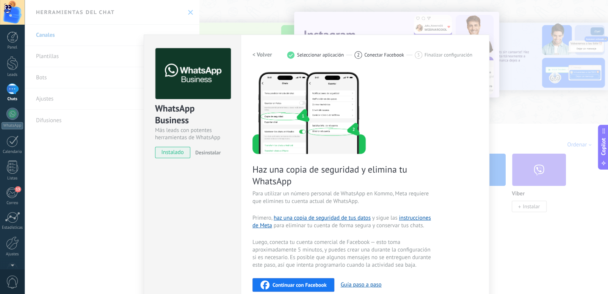
click at [297, 172] on span "Haz una copia de seguridad y elimina tu WhatsApp" at bounding box center [342, 174] width 180 height 23
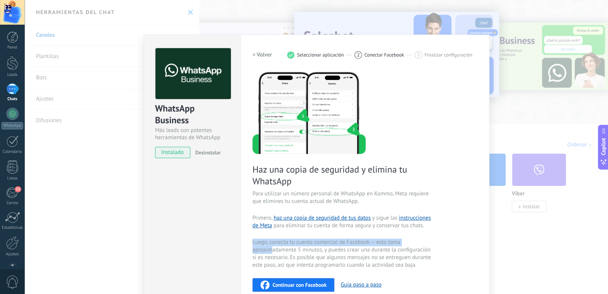
drag, startPoint x: 275, startPoint y: 231, endPoint x: 268, endPoint y: 248, distance: 19.0
click at [268, 248] on div "Haz una copia de seguridad y elimina tu WhatsApp Para utilizar un número person…" at bounding box center [364, 218] width 225 height 295
click at [268, 248] on span "Luego, conecta tu cuenta comercial de Facebook — esto toma aproximadamente 5 mi…" at bounding box center [342, 253] width 180 height 30
click at [427, 263] on span "Luego, conecta tu cuenta comercial de Facebook — esto toma aproximadamente 5 mi…" at bounding box center [342, 253] width 180 height 30
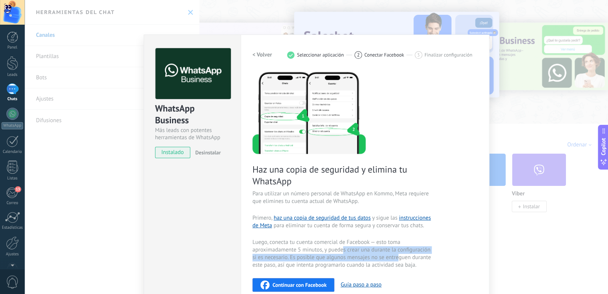
drag, startPoint x: 396, startPoint y: 257, endPoint x: 338, endPoint y: 247, distance: 58.4
click at [338, 247] on span "Luego, conecta tu cuenta comercial de Facebook — esto toma aproximadamente 5 mi…" at bounding box center [342, 253] width 180 height 30
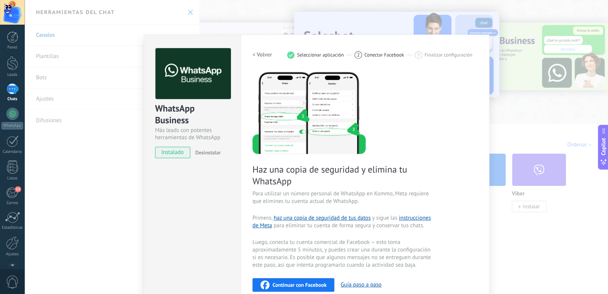
click at [299, 248] on span "Luego, conecta tu cuenta comercial de Facebook — esto toma aproximadamente 5 mi…" at bounding box center [342, 253] width 180 height 30
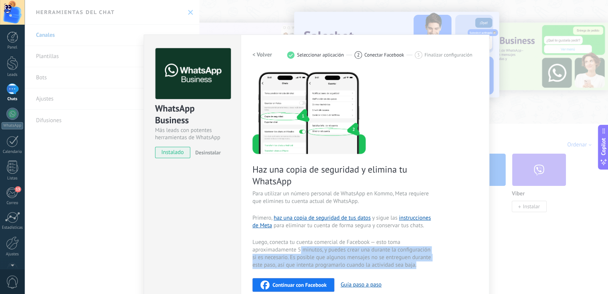
drag, startPoint x: 299, startPoint y: 248, endPoint x: 413, endPoint y: 264, distance: 115.5
click at [413, 264] on span "Luego, conecta tu cuenta comercial de Facebook — esto toma aproximadamente 5 mi…" at bounding box center [342, 253] width 180 height 30
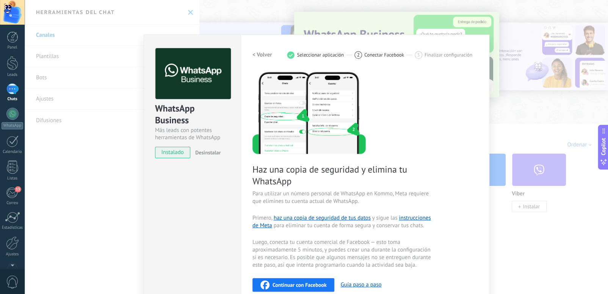
click at [265, 29] on div "WhatsApp Business Más leads con potentes herramientas de WhatsApp instalado Des…" at bounding box center [316, 147] width 583 height 294
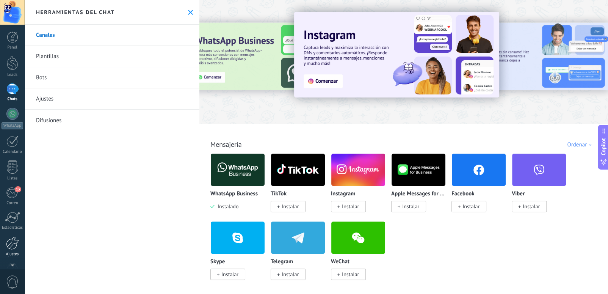
click at [11, 238] on div at bounding box center [12, 242] width 13 height 13
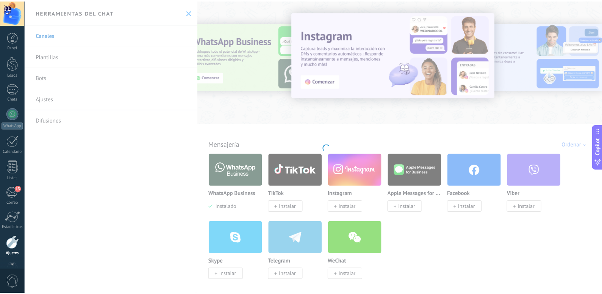
scroll to position [21, 0]
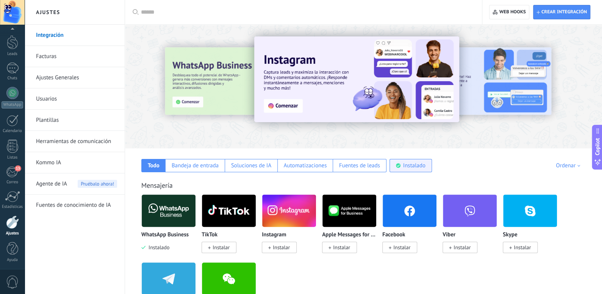
click at [415, 171] on div "Instalado" at bounding box center [410, 165] width 42 height 13
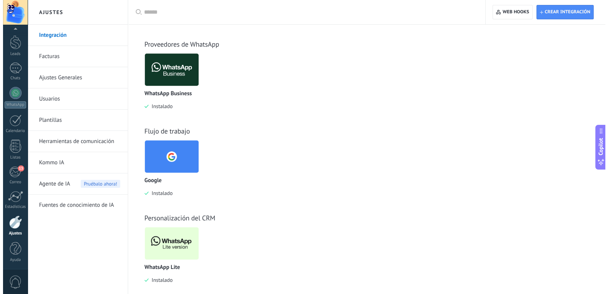
scroll to position [239, 0]
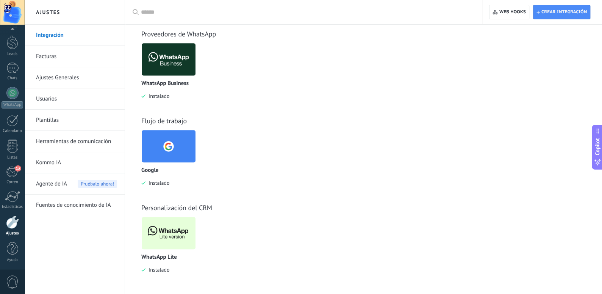
click at [160, 240] on img at bounding box center [169, 232] width 54 height 37
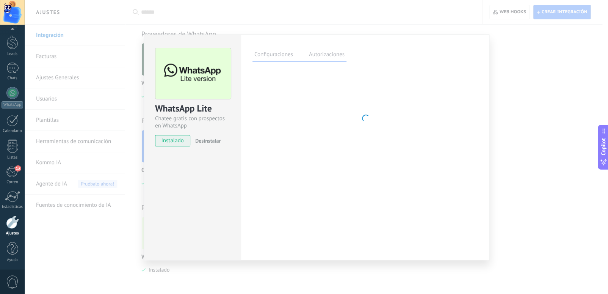
click at [167, 243] on div "WhatsApp Lite Chatee gratis con prospectos en WhatsApp instalado Desinstalar" at bounding box center [192, 146] width 97 height 225
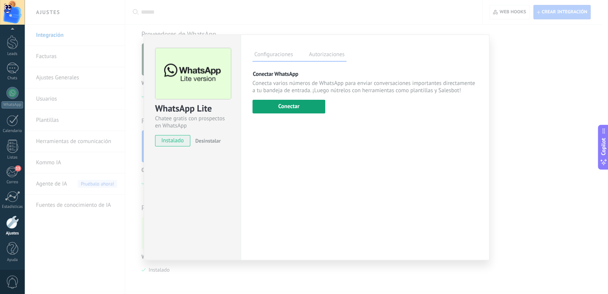
click at [291, 104] on button "Conectar" at bounding box center [288, 107] width 73 height 14
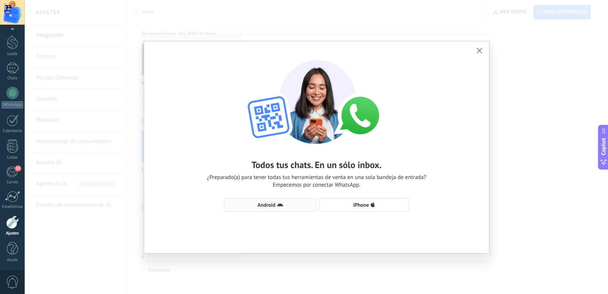
click at [255, 202] on span "Android" at bounding box center [270, 205] width 84 height 6
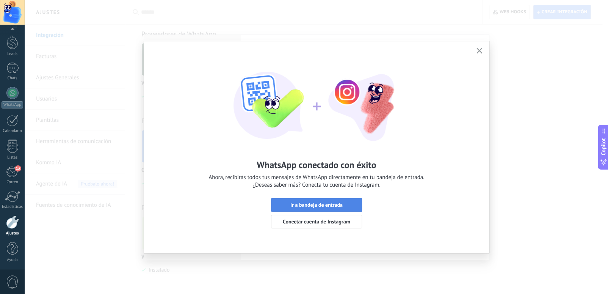
click at [336, 208] on button "Ir a bandeja de entrada" at bounding box center [316, 205] width 91 height 14
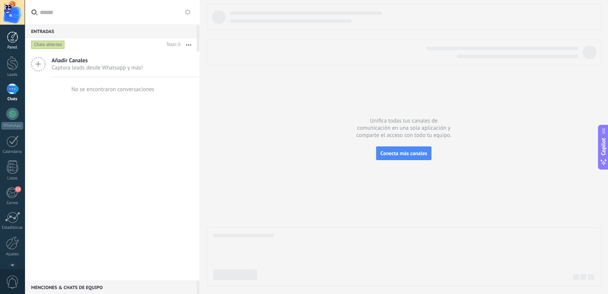
click at [15, 39] on div at bounding box center [12, 36] width 11 height 11
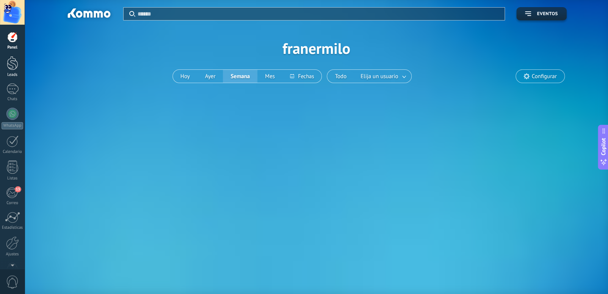
click at [12, 70] on div at bounding box center [12, 63] width 11 height 14
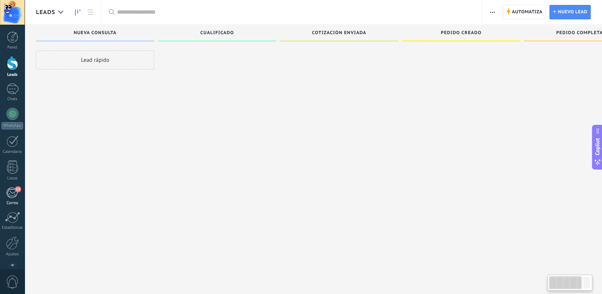
click at [14, 195] on div "13" at bounding box center [12, 192] width 13 height 11
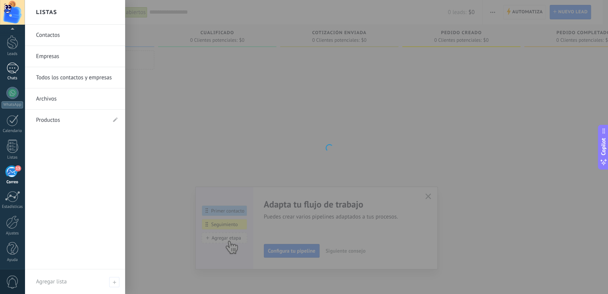
click at [12, 80] on div "Chats" at bounding box center [13, 78] width 22 height 5
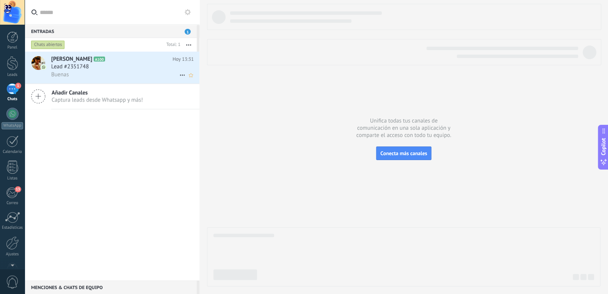
click at [131, 68] on div "Lead #2351748" at bounding box center [122, 67] width 142 height 8
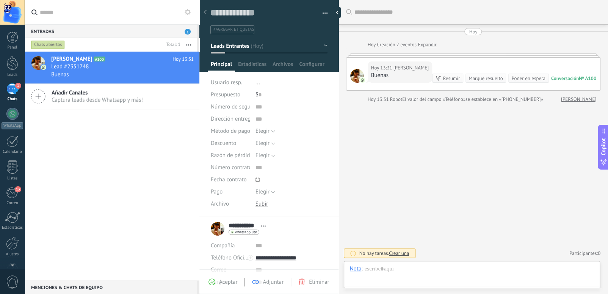
scroll to position [11, 0]
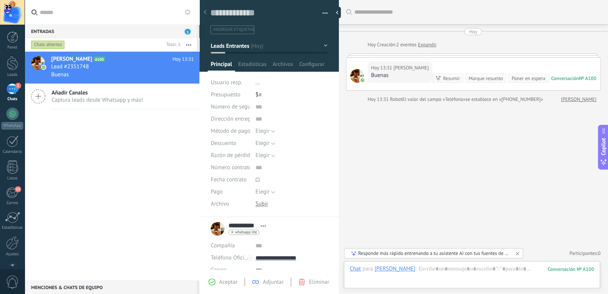
click at [425, 45] on link "Expandir" at bounding box center [426, 45] width 19 height 8
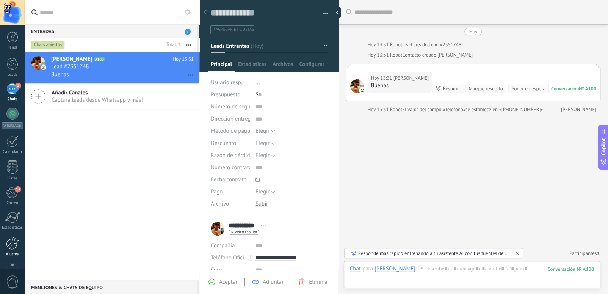
click at [8, 252] on div "Ajustes" at bounding box center [13, 254] width 22 height 5
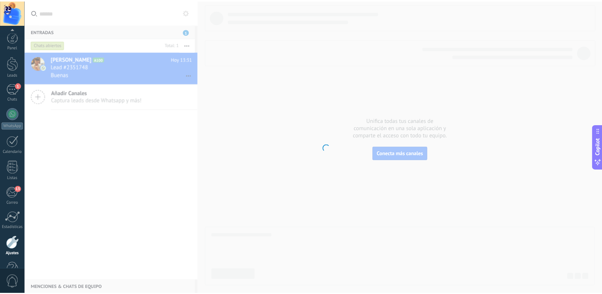
scroll to position [21, 0]
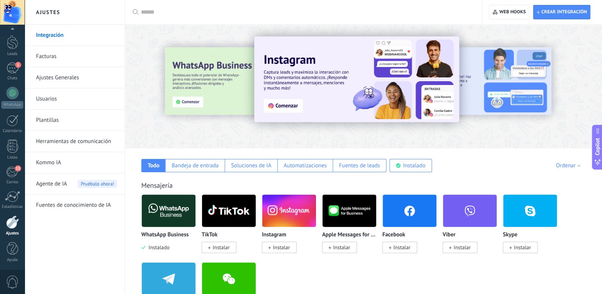
click at [85, 79] on link "Ajustes Generales" at bounding box center [76, 77] width 81 height 21
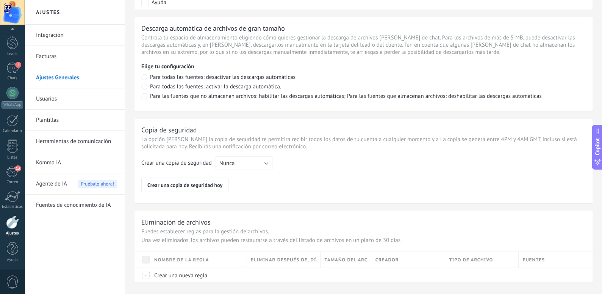
scroll to position [542, 0]
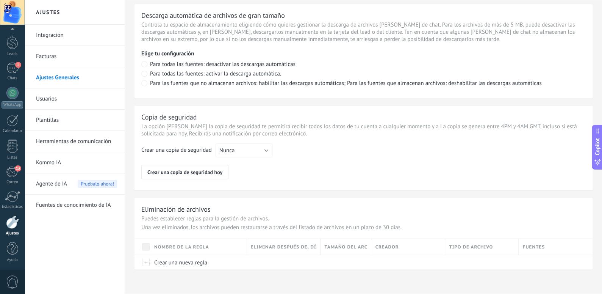
click at [57, 100] on link "Usuarios" at bounding box center [76, 98] width 81 height 21
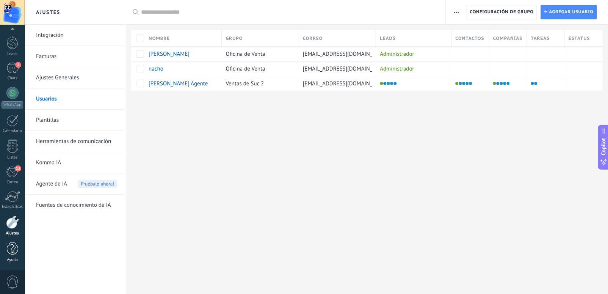
click at [12, 252] on div at bounding box center [12, 248] width 11 height 13
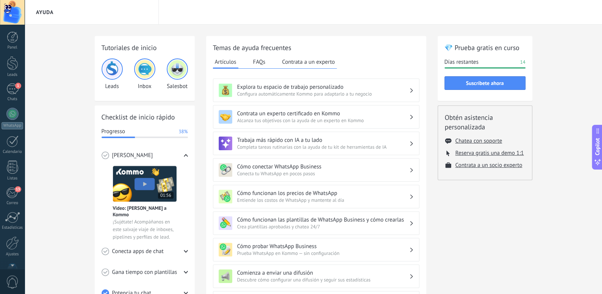
click at [12, 28] on div "Panel Leads 1 Chats WhatsApp Clientes 13" at bounding box center [24, 147] width 49 height 244
click at [13, 61] on div at bounding box center [12, 63] width 11 height 14
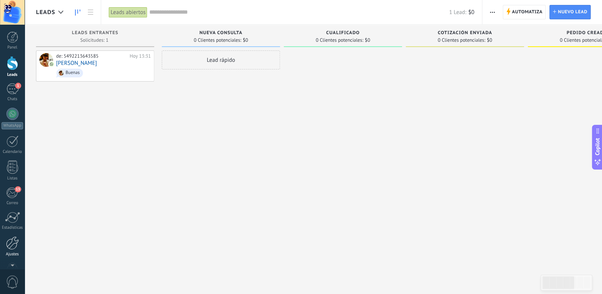
click at [12, 246] on div at bounding box center [12, 242] width 13 height 13
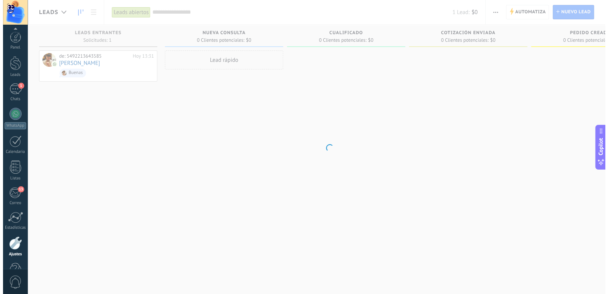
scroll to position [21, 0]
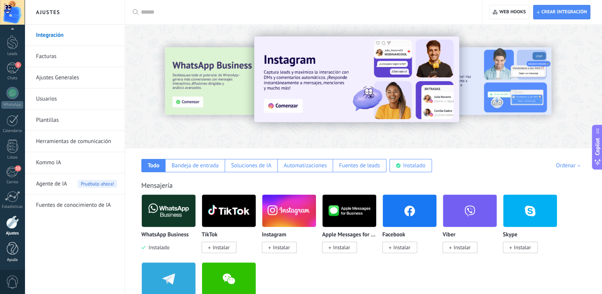
click at [7, 250] on div at bounding box center [12, 248] width 11 height 13
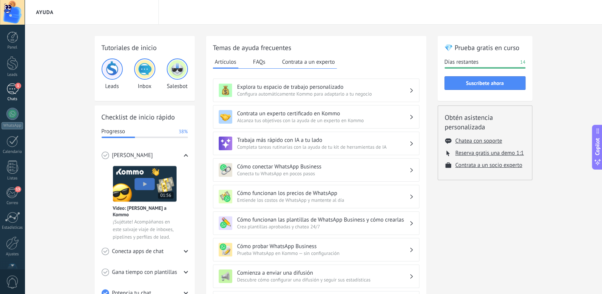
click at [14, 91] on div "1" at bounding box center [12, 88] width 12 height 11
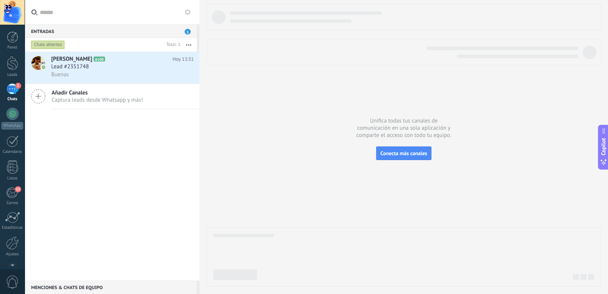
click at [48, 88] on div "Añadir Canales Captura leads desde Whatsapp y más!" at bounding box center [112, 96] width 175 height 25
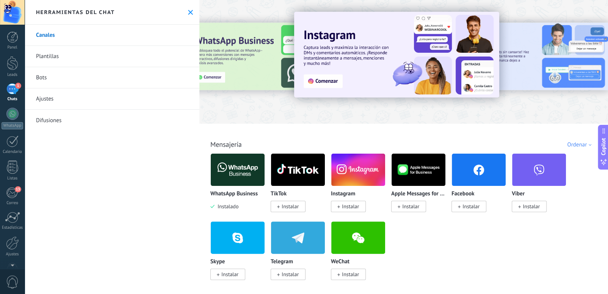
click at [343, 210] on span "Instalar" at bounding box center [348, 205] width 35 height 11
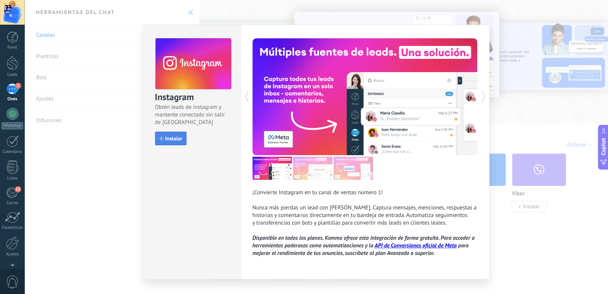
click at [159, 135] on button "Instalar" at bounding box center [170, 138] width 31 height 14
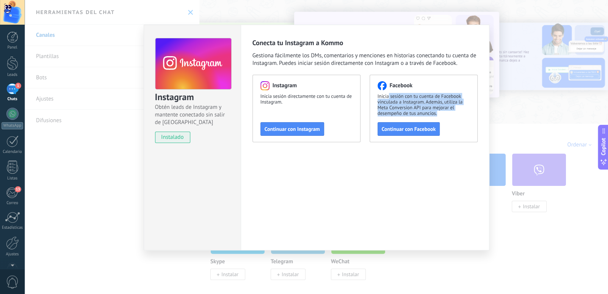
drag, startPoint x: 388, startPoint y: 98, endPoint x: 439, endPoint y: 114, distance: 54.5
click at [439, 114] on span "Inicia sesión con tu cuenta de Facebook vinculada a Instagram. Además, utiliza …" at bounding box center [423, 104] width 92 height 23
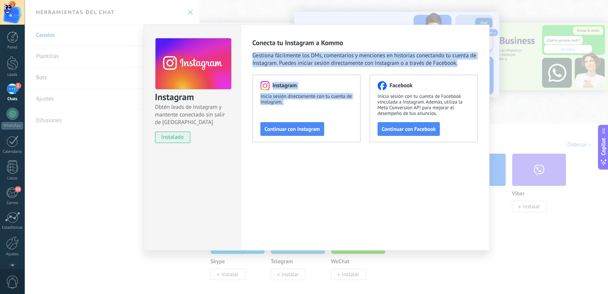
drag, startPoint x: 253, startPoint y: 57, endPoint x: 371, endPoint y: 70, distance: 118.2
click at [371, 70] on div "Conecta tu Instagram a Kommo Gestiona fácilmente los DMs, comentarios y mencion…" at bounding box center [364, 90] width 225 height 104
click at [376, 62] on span "Gestiona fácilmente los DMs, comentarios y menciones en historias conectando tu…" at bounding box center [364, 59] width 225 height 15
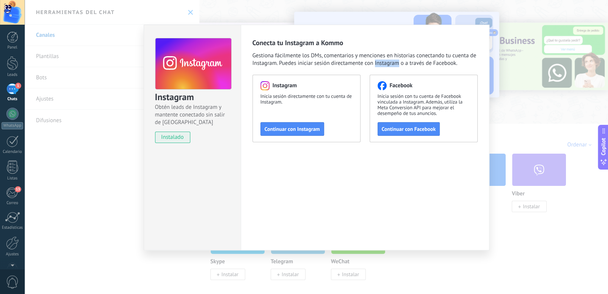
click at [376, 62] on span "Gestiona fácilmente los DMs, comentarios y menciones en historias conectando tu…" at bounding box center [364, 59] width 225 height 15
click at [324, 52] on span "Gestiona fácilmente los DMs, comentarios y menciones en historias conectando tu…" at bounding box center [364, 59] width 225 height 15
click at [295, 125] on button "Continuar con Instagram" at bounding box center [292, 129] width 64 height 14
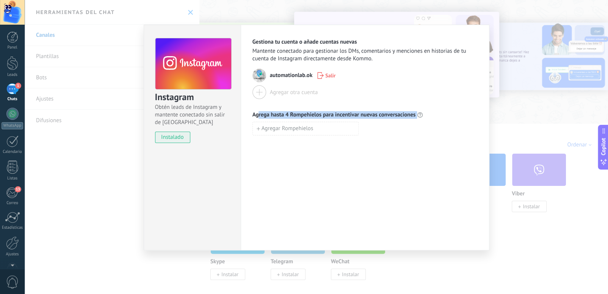
drag, startPoint x: 259, startPoint y: 116, endPoint x: 397, endPoint y: 120, distance: 138.3
click at [397, 120] on div "Agrega hasta 4 Rompehielos para incentivar nuevas conversaciones Agregar Rompeh…" at bounding box center [364, 123] width 225 height 24
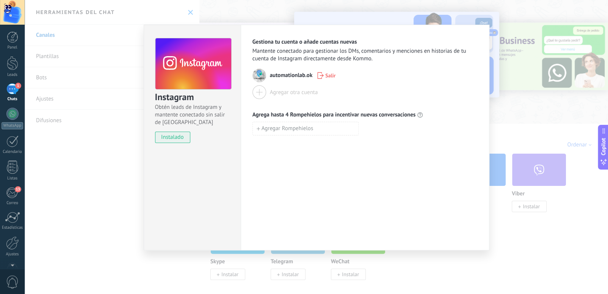
click at [520, 110] on div "Instagram Obtén leads de Instagram y mantente conectado sin salir de Kommo inst…" at bounding box center [316, 147] width 583 height 294
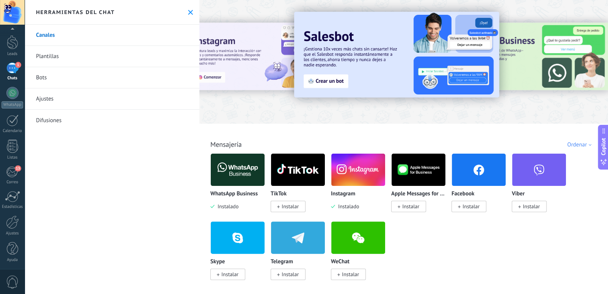
scroll to position [21, 0]
click at [9, 251] on div at bounding box center [12, 248] width 11 height 13
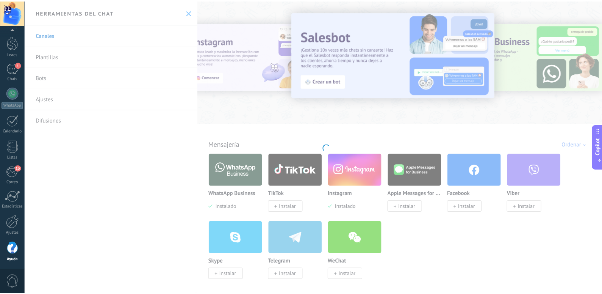
scroll to position [21, 0]
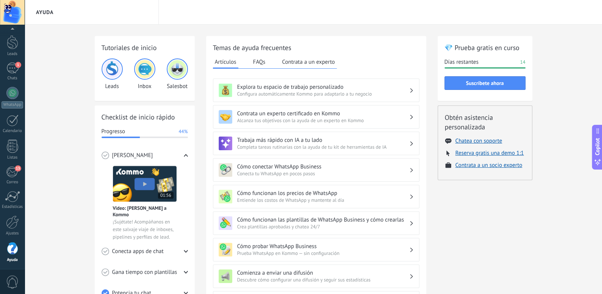
click at [258, 61] on button "FAQs" at bounding box center [259, 61] width 16 height 11
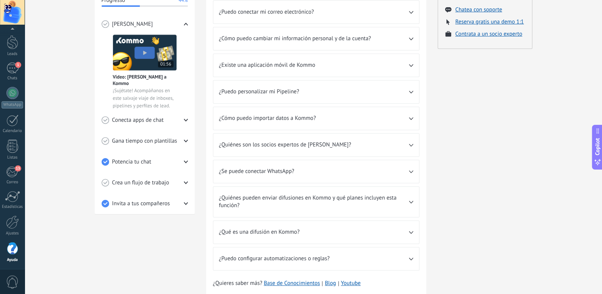
scroll to position [154, 0]
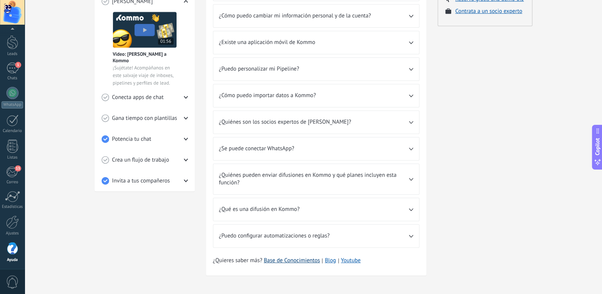
click at [314, 256] on link "Base de Conocimientos" at bounding box center [292, 260] width 56 height 8
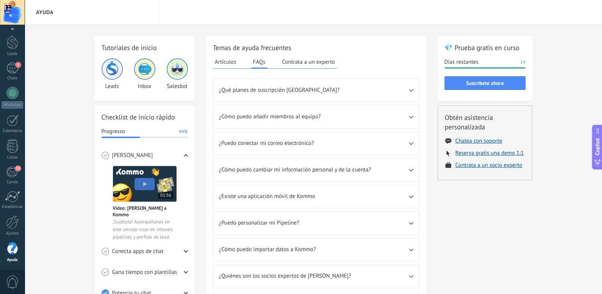
click at [6, 7] on div at bounding box center [12, 12] width 25 height 25
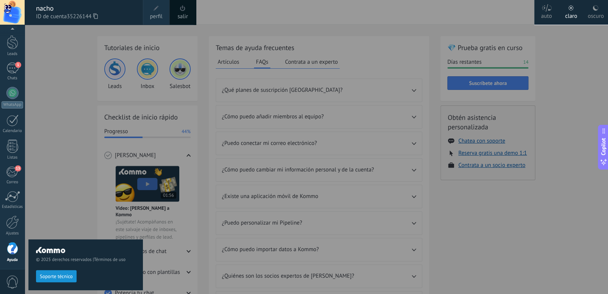
click at [102, 15] on span "ID de cuenta 35226144" at bounding box center [85, 17] width 99 height 8
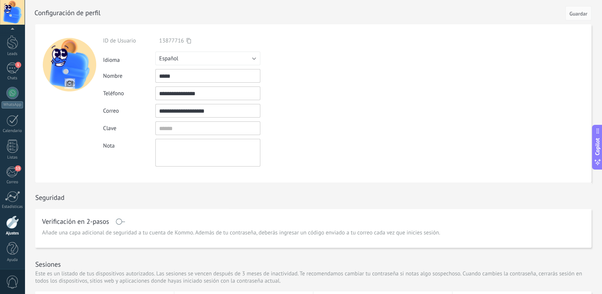
click at [191, 42] on use at bounding box center [188, 40] width 5 height 5
click at [15, 13] on div at bounding box center [12, 12] width 25 height 25
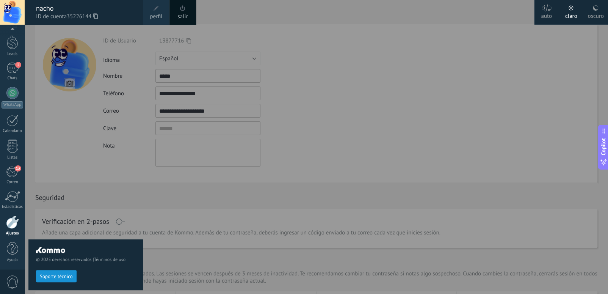
click at [96, 15] on icon at bounding box center [95, 16] width 5 height 6
click at [156, 184] on div at bounding box center [329, 147] width 608 height 294
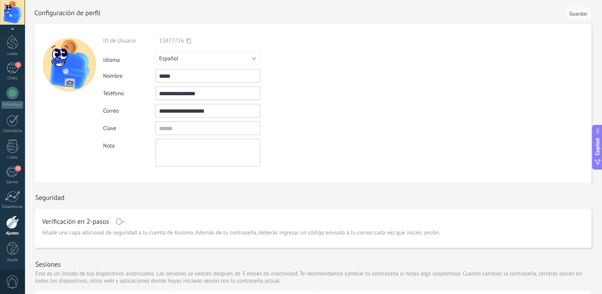
scroll to position [176, 0]
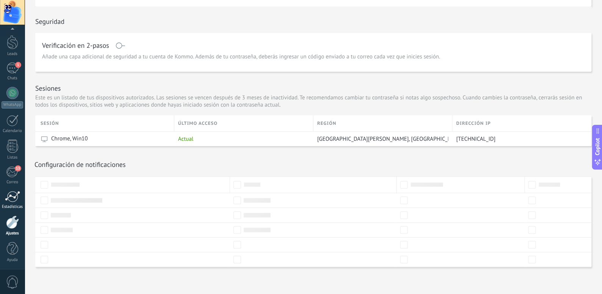
click at [15, 192] on div at bounding box center [12, 196] width 15 height 11
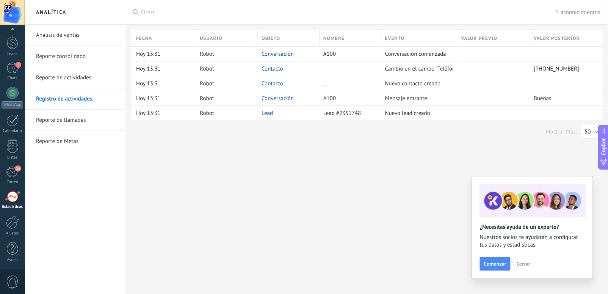
click at [66, 80] on link "Reporte de actividades" at bounding box center [76, 77] width 81 height 21
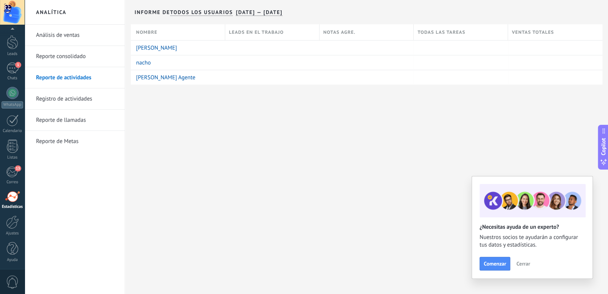
click at [71, 58] on link "Reporte consolidado" at bounding box center [76, 56] width 81 height 21
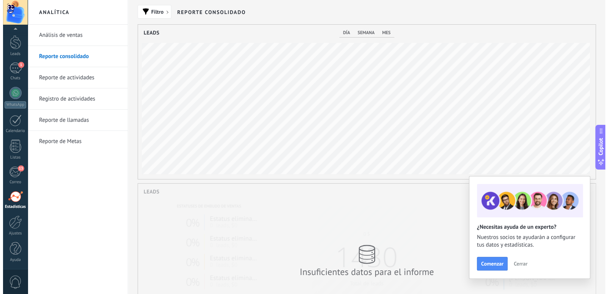
scroll to position [154, 457]
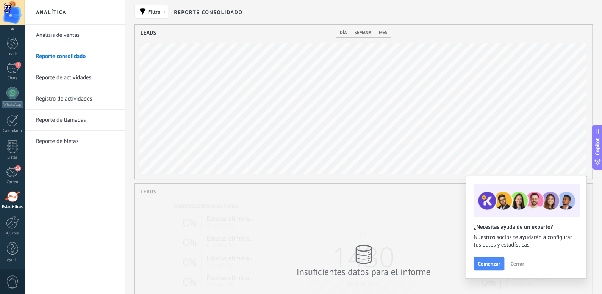
click at [78, 31] on link "Análisis de ventas" at bounding box center [76, 35] width 81 height 21
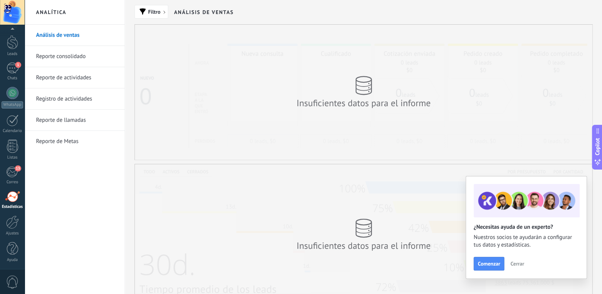
click at [91, 136] on link "Reporte de Metas" at bounding box center [76, 141] width 81 height 21
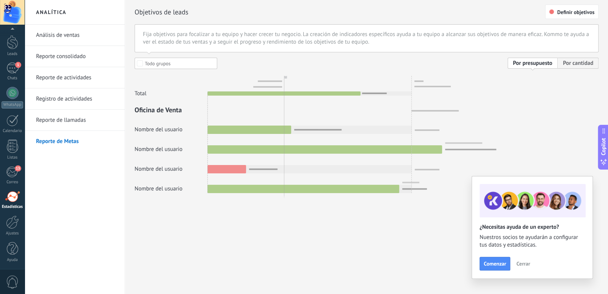
click at [67, 120] on link "Reporte de llamadas" at bounding box center [76, 119] width 81 height 21
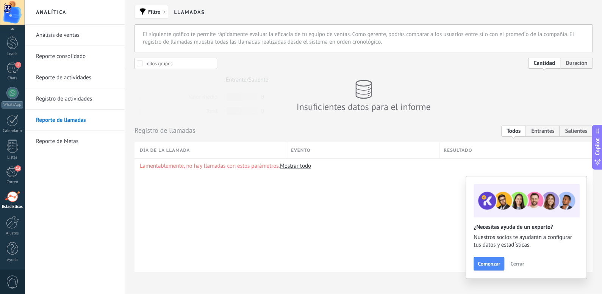
click at [67, 100] on link "Registro de actividades" at bounding box center [76, 98] width 81 height 21
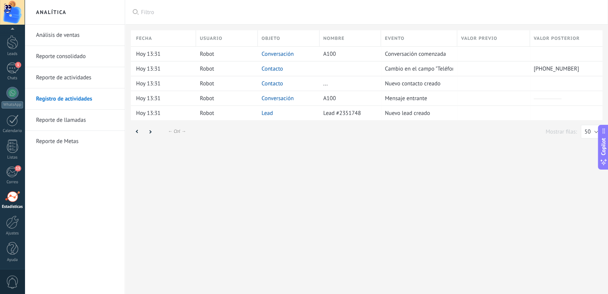
click at [73, 87] on link "Reporte de actividades" at bounding box center [76, 77] width 81 height 21
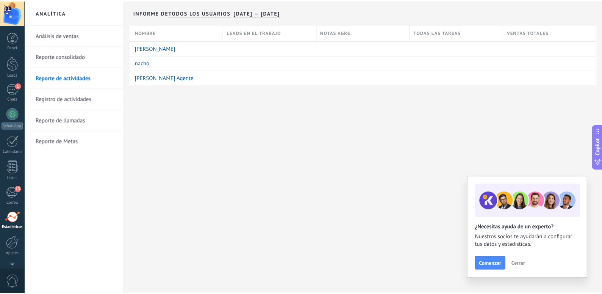
scroll to position [21, 0]
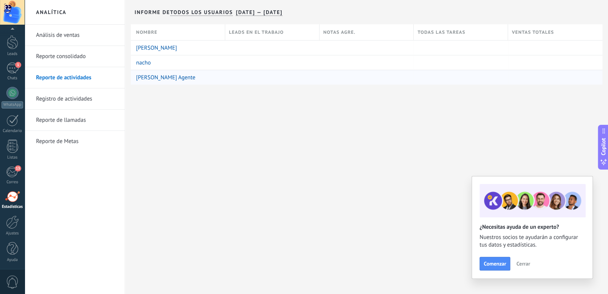
click at [155, 79] on link "[PERSON_NAME] Agente" at bounding box center [165, 77] width 59 height 7
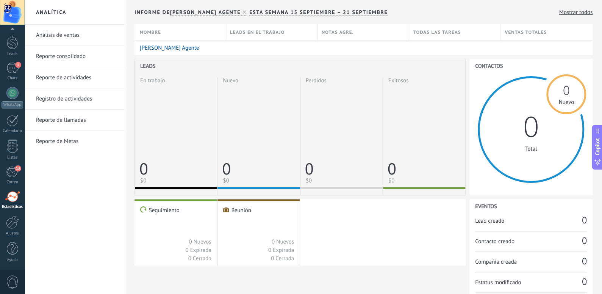
drag, startPoint x: 364, startPoint y: 14, endPoint x: 417, endPoint y: 17, distance: 53.5
click at [417, 17] on div "**********" at bounding box center [381, 12] width 422 height 24
click at [58, 143] on link "Reporte de Metas" at bounding box center [76, 141] width 81 height 21
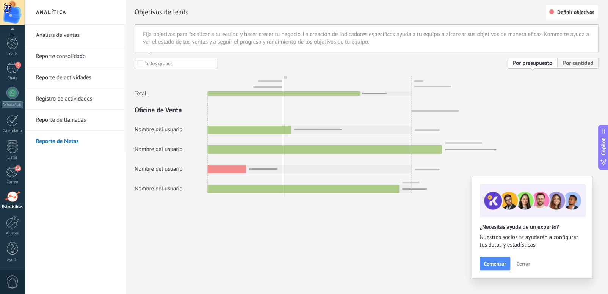
click at [87, 117] on link "Reporte de llamadas" at bounding box center [76, 119] width 81 height 21
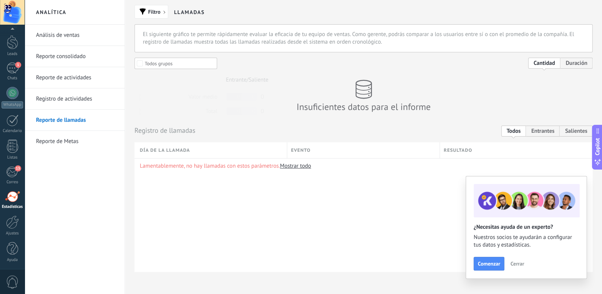
click at [94, 96] on link "Registro de actividades" at bounding box center [76, 98] width 81 height 21
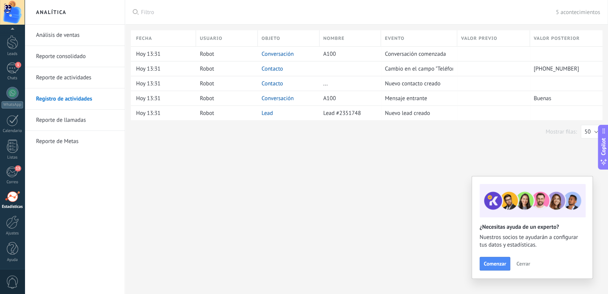
click at [93, 78] on link "Reporte de actividades" at bounding box center [76, 77] width 81 height 21
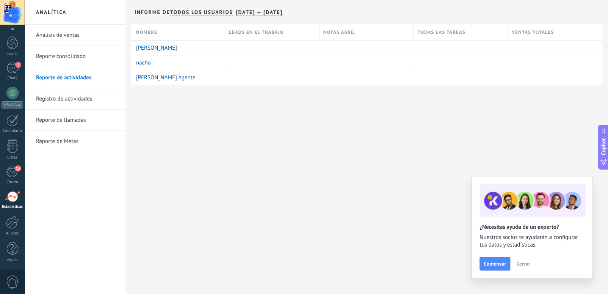
click at [80, 52] on link "Reporte consolidado" at bounding box center [76, 56] width 81 height 21
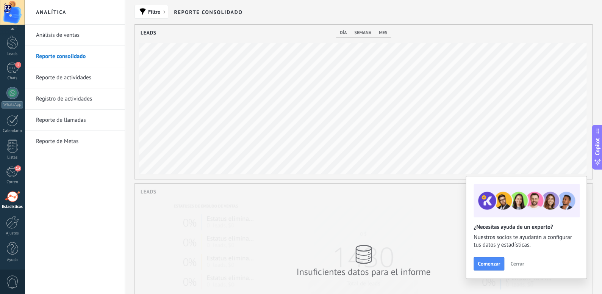
scroll to position [154, 457]
click at [78, 83] on link "Reporte de actividades" at bounding box center [76, 77] width 81 height 21
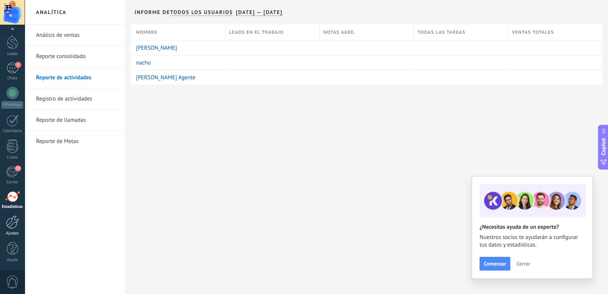
click at [16, 225] on div at bounding box center [12, 221] width 13 height 13
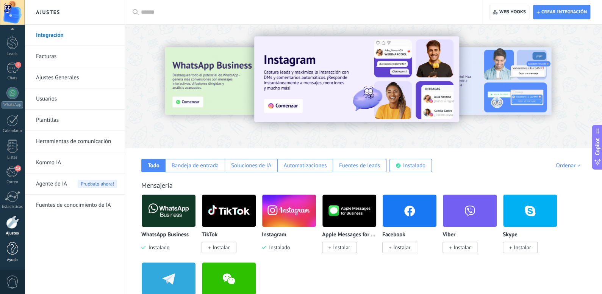
click at [11, 244] on div at bounding box center [12, 248] width 11 height 13
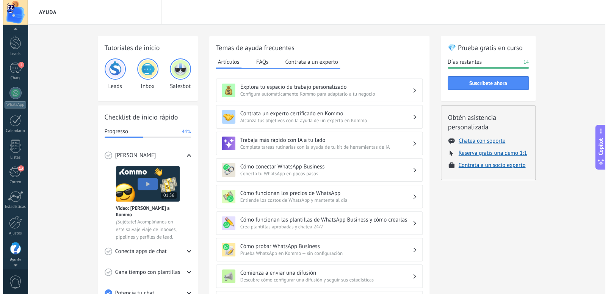
scroll to position [20, 0]
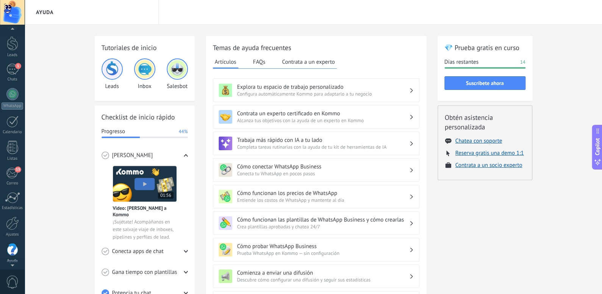
click at [9, 16] on div at bounding box center [12, 12] width 25 height 25
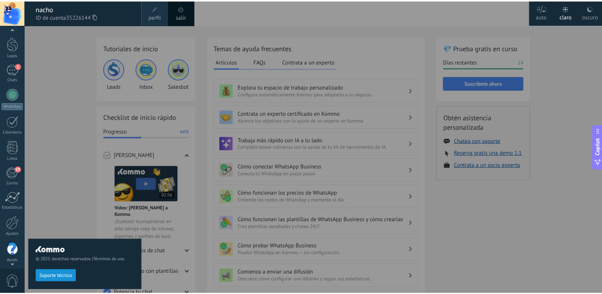
scroll to position [21, 0]
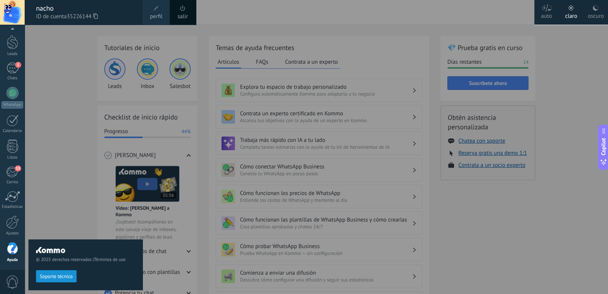
click at [186, 11] on span at bounding box center [182, 8] width 8 height 8
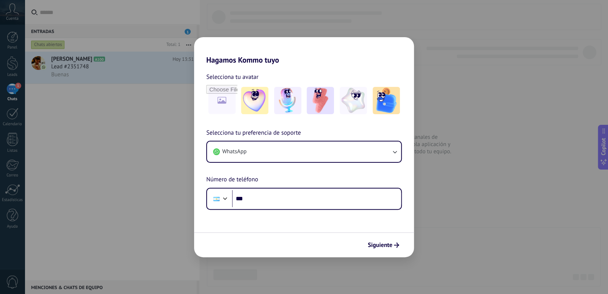
click at [8, 84] on div "Hagamos Kommo tuyo Selecciona tu avatar Selecciona tu preferencia de soporte Wh…" at bounding box center [304, 147] width 608 height 294
click at [7, 61] on div "Hagamos Kommo tuyo Selecciona tu avatar Selecciona tu preferencia de soporte Wh…" at bounding box center [304, 147] width 608 height 294
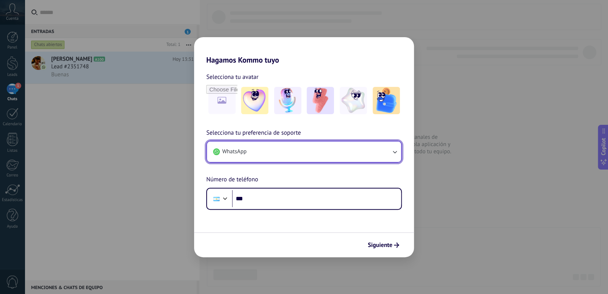
click at [268, 161] on button "WhatsApp" at bounding box center [304, 151] width 194 height 20
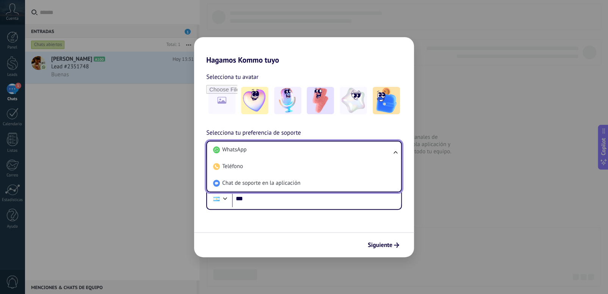
click at [239, 188] on li "Chat de soporte en la aplicación" at bounding box center [302, 183] width 185 height 17
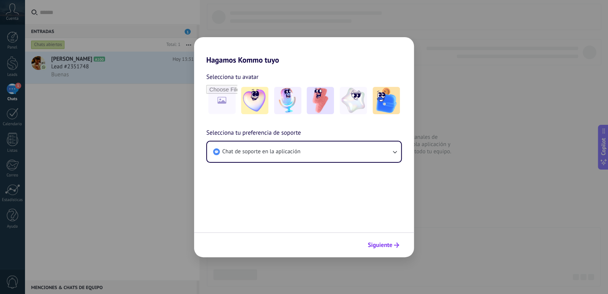
click at [384, 247] on span "Siguiente" at bounding box center [379, 244] width 25 height 5
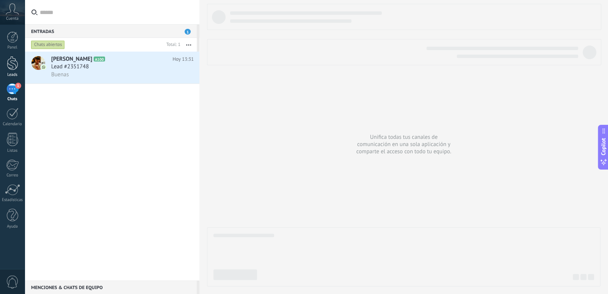
click at [13, 60] on div at bounding box center [12, 63] width 11 height 14
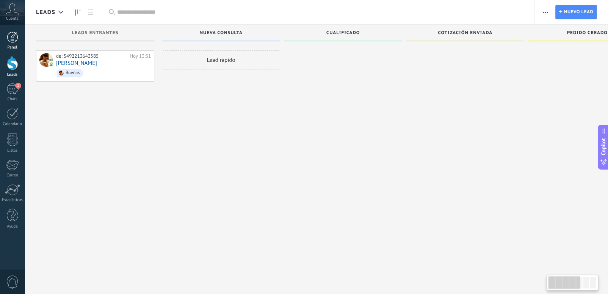
click at [11, 46] on div "Panel" at bounding box center [13, 47] width 22 height 5
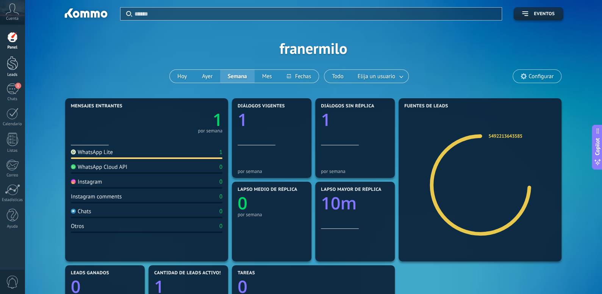
click at [17, 64] on div at bounding box center [12, 63] width 11 height 14
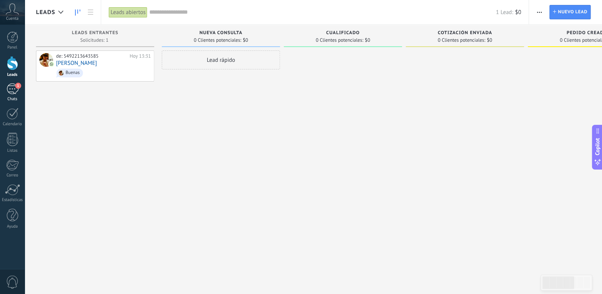
click at [14, 96] on link "1 Chats" at bounding box center [12, 92] width 25 height 18
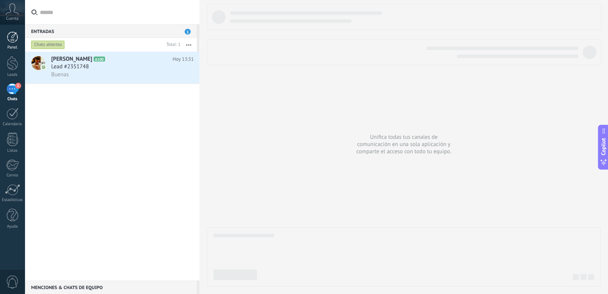
click at [13, 42] on div at bounding box center [12, 36] width 11 height 11
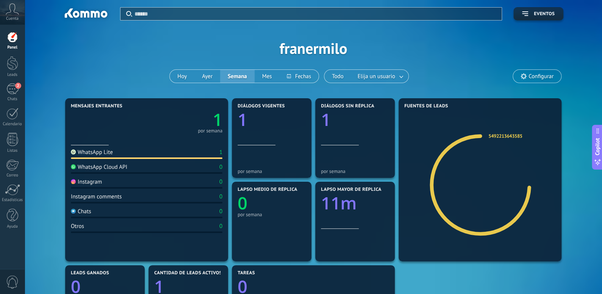
click at [64, 72] on div "Aplicar Eventos franermilo [DATE] [DATE] Semana Mes Todo Elija un usuario Confi…" at bounding box center [313, 48] width 555 height 96
click at [15, 63] on div at bounding box center [12, 63] width 11 height 14
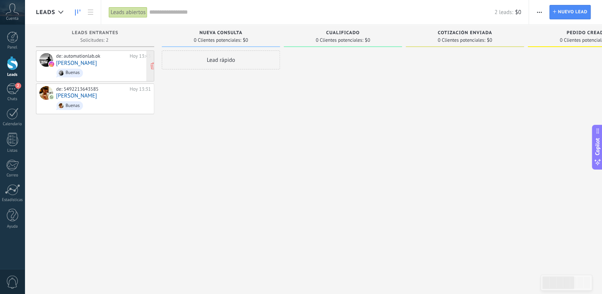
click at [119, 69] on span "Buenas" at bounding box center [103, 73] width 95 height 12
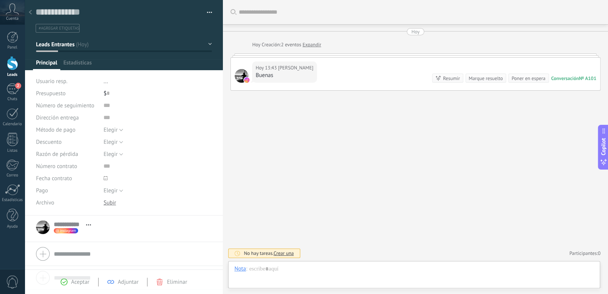
scroll to position [11, 0]
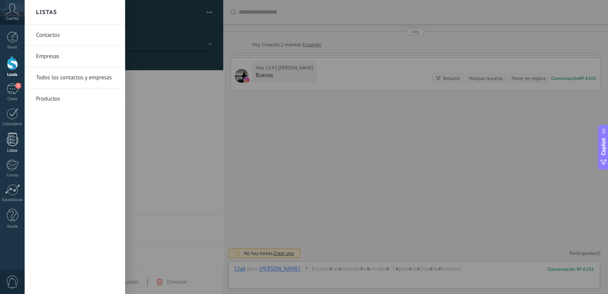
click at [9, 136] on div at bounding box center [12, 139] width 11 height 13
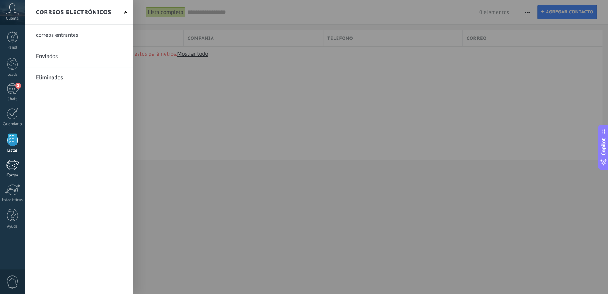
click at [6, 172] on link "Correo" at bounding box center [12, 168] width 25 height 19
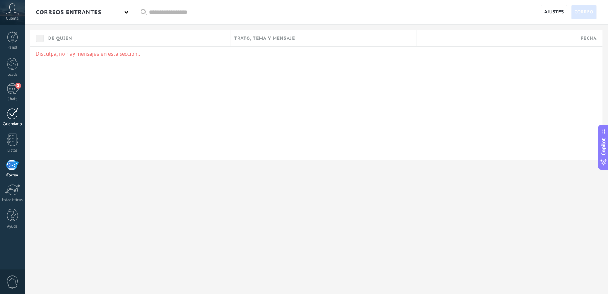
click at [13, 117] on div at bounding box center [12, 114] width 12 height 12
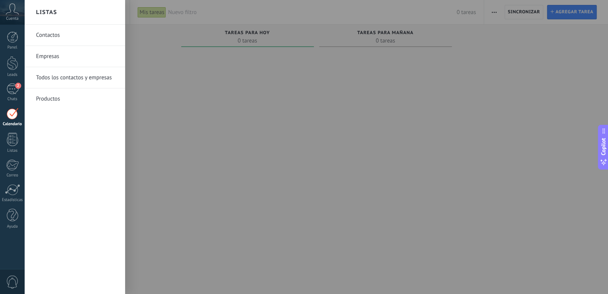
click at [63, 37] on link "Contactos" at bounding box center [76, 35] width 81 height 21
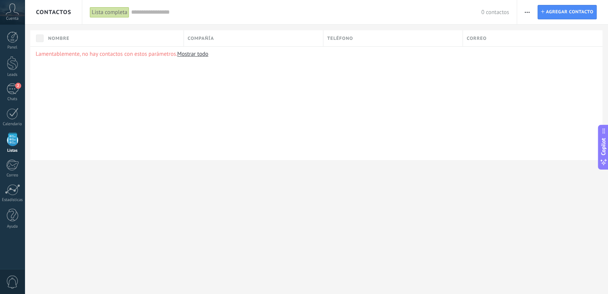
click at [187, 55] on link "Mostrar todo" at bounding box center [192, 53] width 31 height 7
click at [578, 12] on span "Agregar contacto" at bounding box center [568, 12] width 47 height 14
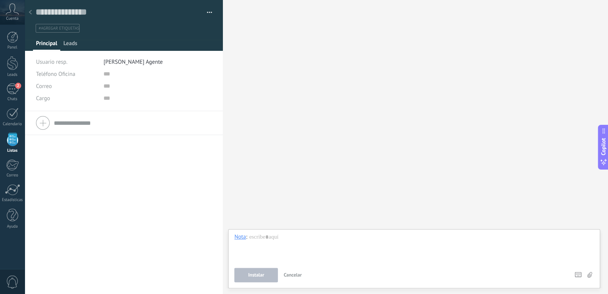
click at [69, 41] on span "Leads" at bounding box center [70, 45] width 14 height 11
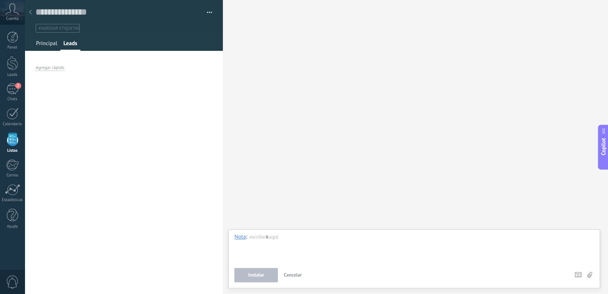
click at [48, 45] on span "Principal" at bounding box center [46, 45] width 21 height 11
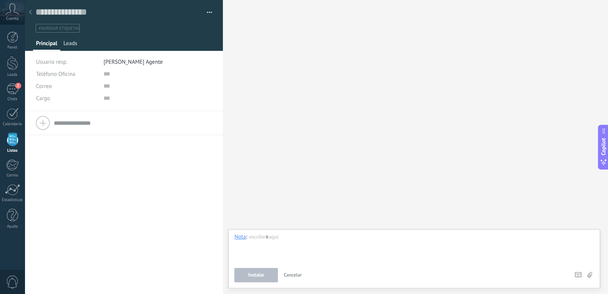
click at [78, 45] on div "Leads" at bounding box center [70, 45] width 20 height 11
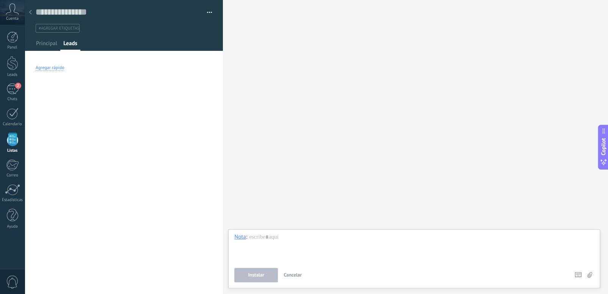
click at [61, 69] on div "Agregar rápido" at bounding box center [50, 68] width 29 height 6
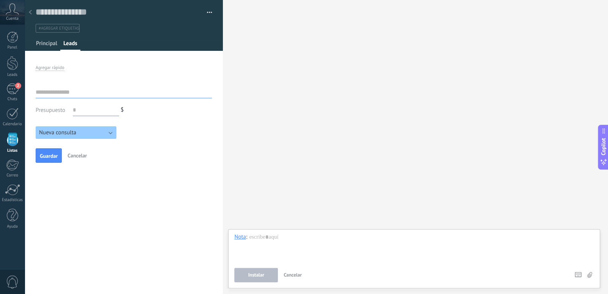
click at [42, 44] on span "Principal" at bounding box center [46, 45] width 21 height 11
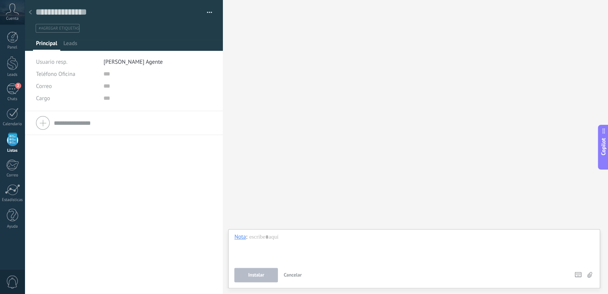
click at [31, 13] on icon at bounding box center [30, 12] width 3 height 5
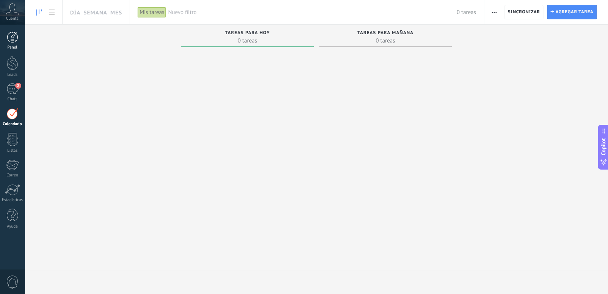
click at [17, 50] on div "Panel" at bounding box center [13, 47] width 22 height 5
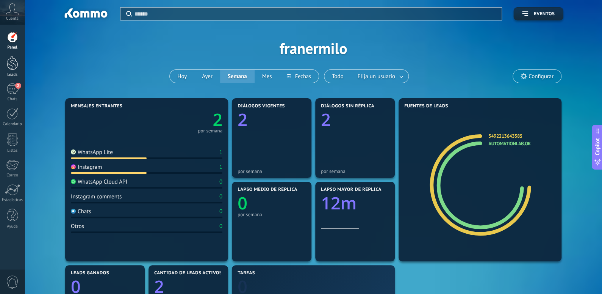
click at [8, 67] on div at bounding box center [12, 63] width 11 height 14
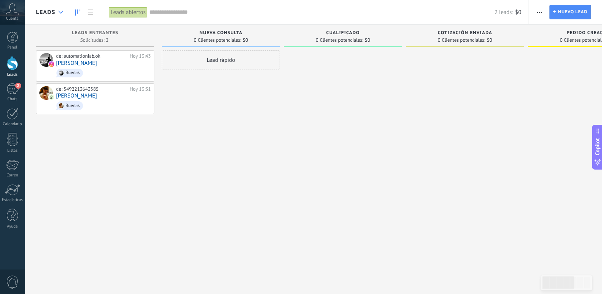
click at [58, 7] on div at bounding box center [61, 12] width 13 height 15
